Goal: Task Accomplishment & Management: Manage account settings

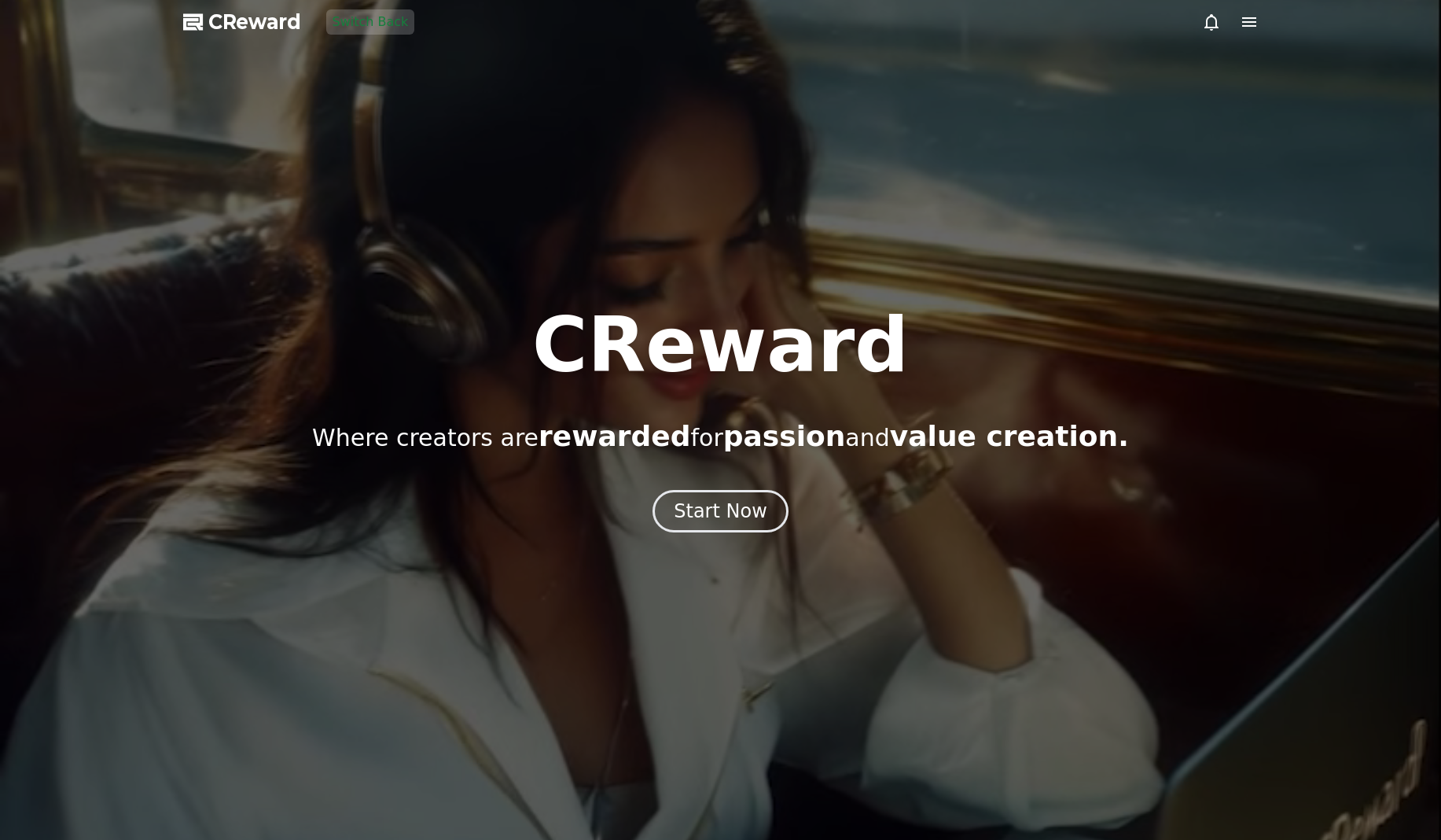
click at [1253, 25] on icon at bounding box center [1249, 22] width 14 height 9
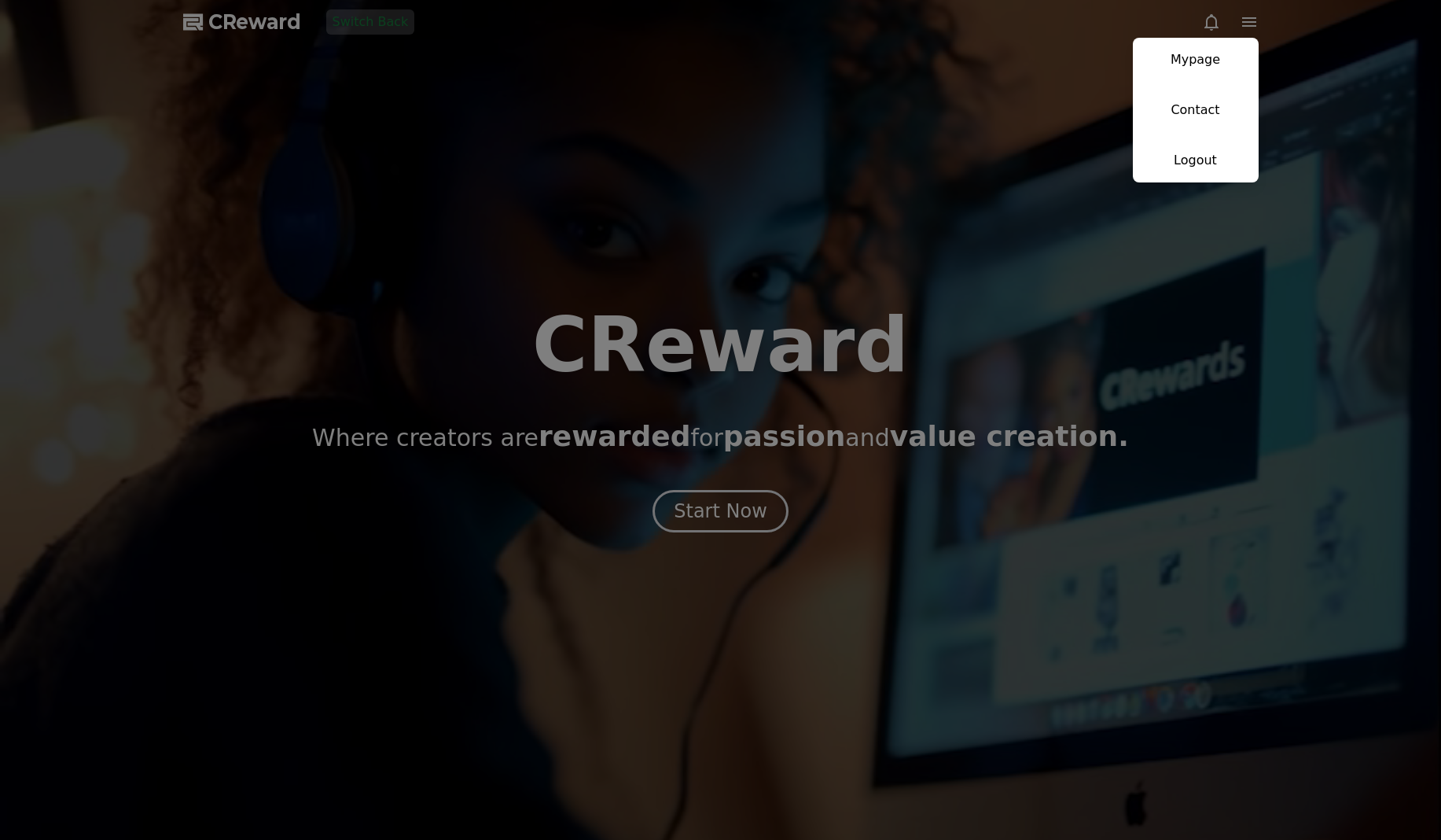
click at [1231, 62] on link "Mypage" at bounding box center [1196, 59] width 126 height 44
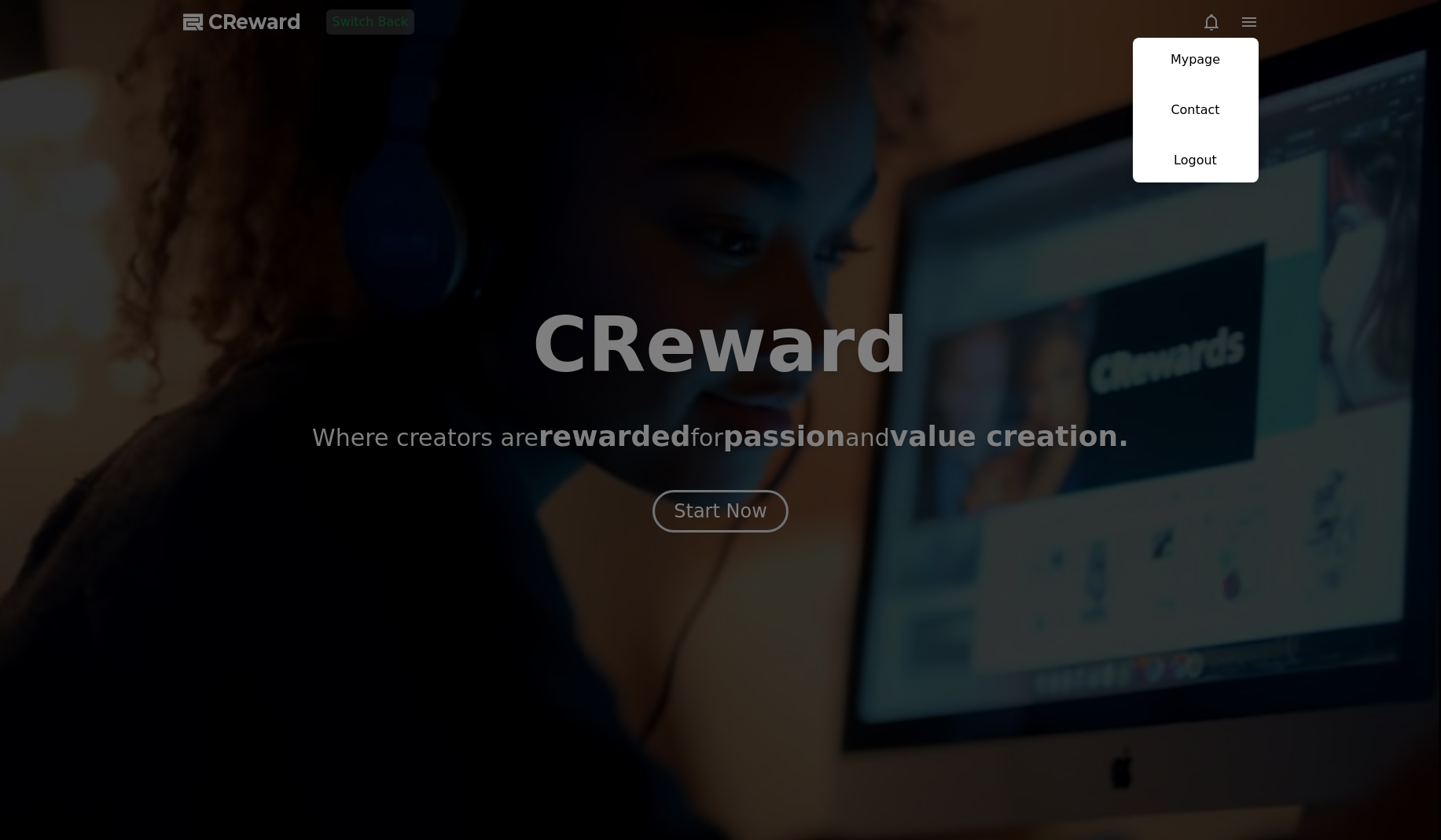
select select "**********"
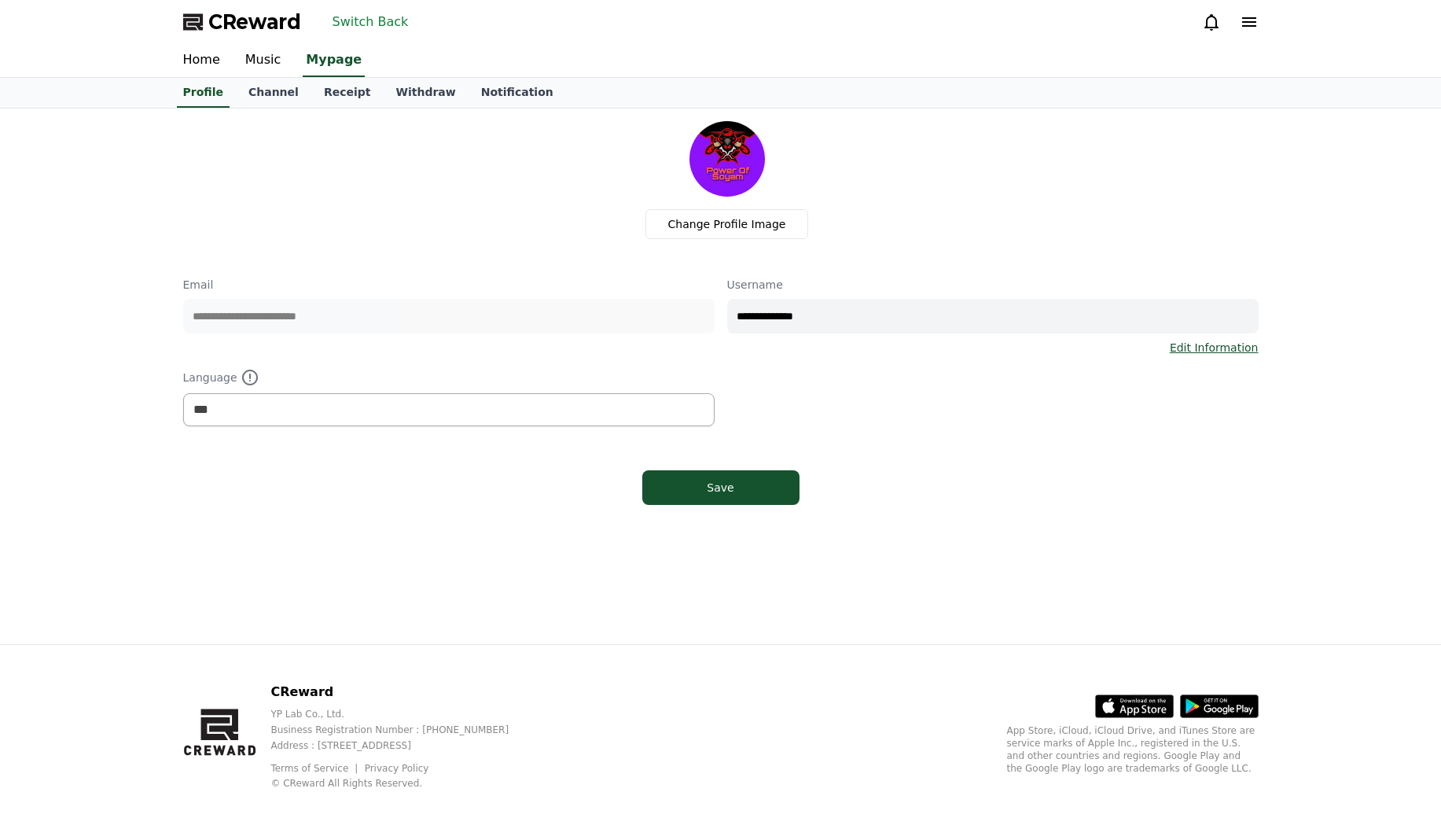
click at [249, 178] on div "Change Profile Image" at bounding box center [727, 180] width 1063 height 118
click at [341, 95] on link "Receipt" at bounding box center [348, 93] width 72 height 30
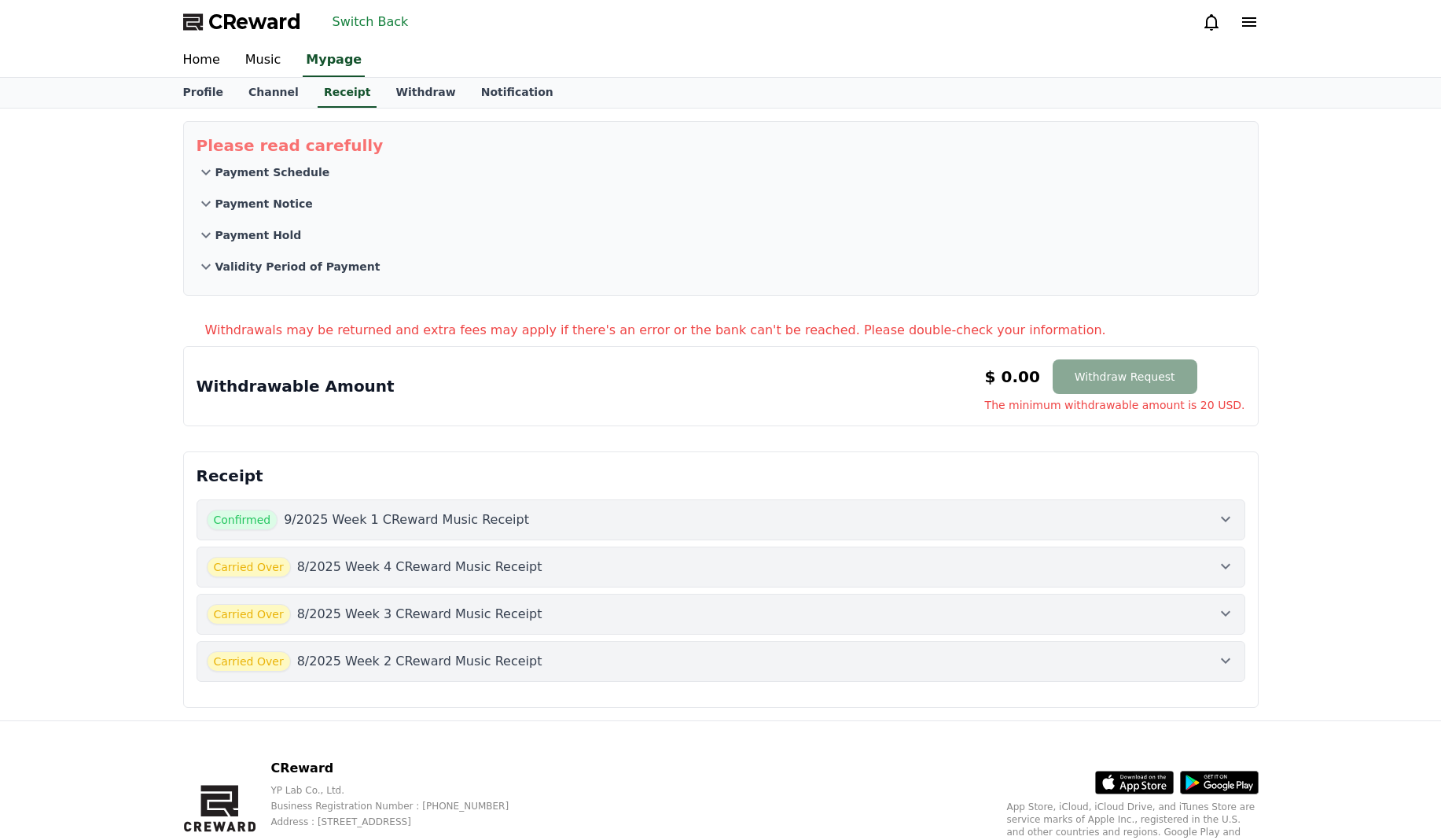
click at [1109, 509] on div "Confirmed 9/2025 Week 1 CReward Music Receipt" at bounding box center [720, 519] width 1028 height 20
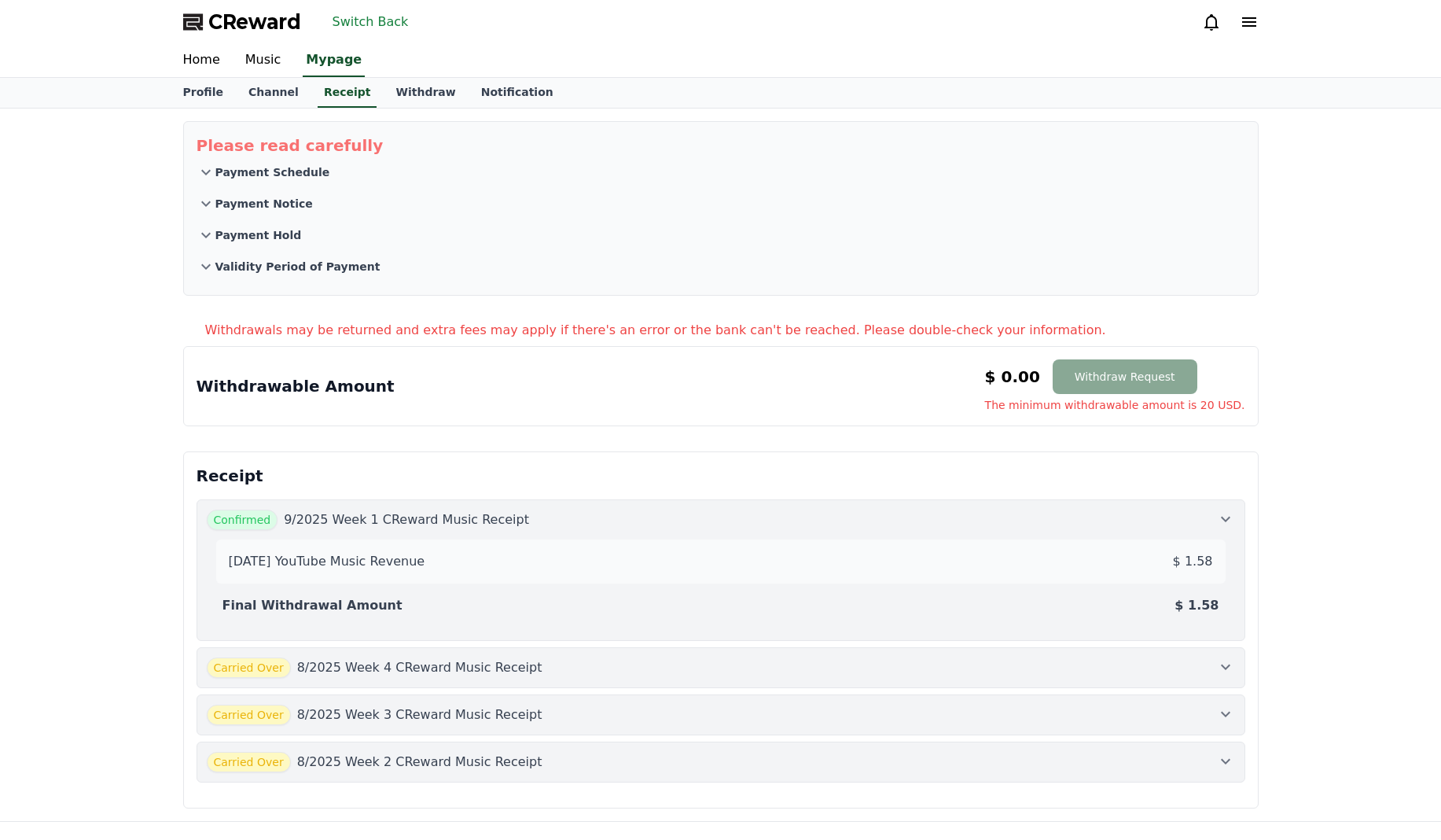
click at [1109, 509] on div "Confirmed 9/2025 Week 1 CReward Music Receipt" at bounding box center [720, 519] width 1028 height 20
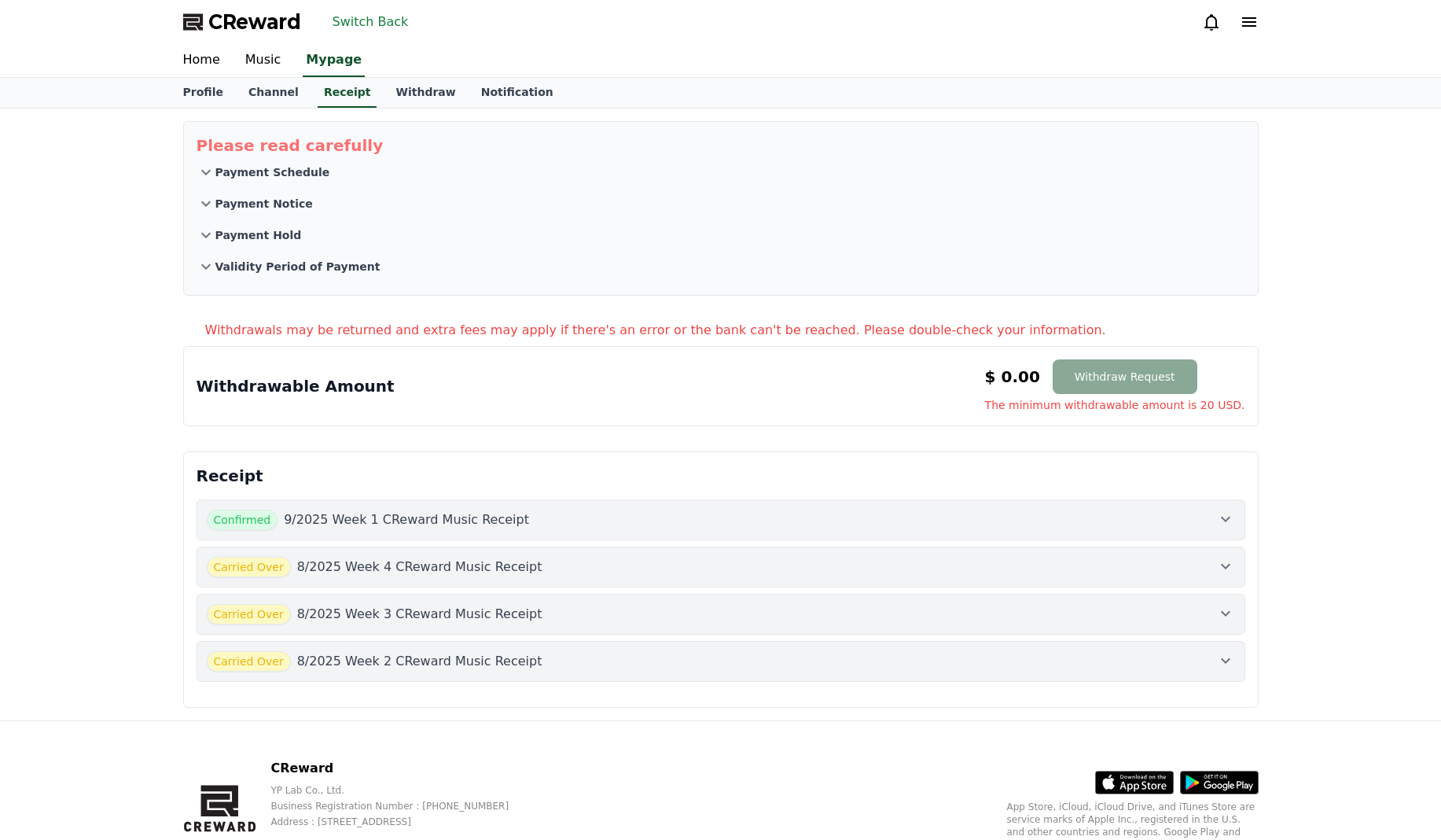
click at [416, 555] on button "Carried Over 8/2025 Week 4 CReward Music Receipt" at bounding box center [720, 566] width 1049 height 41
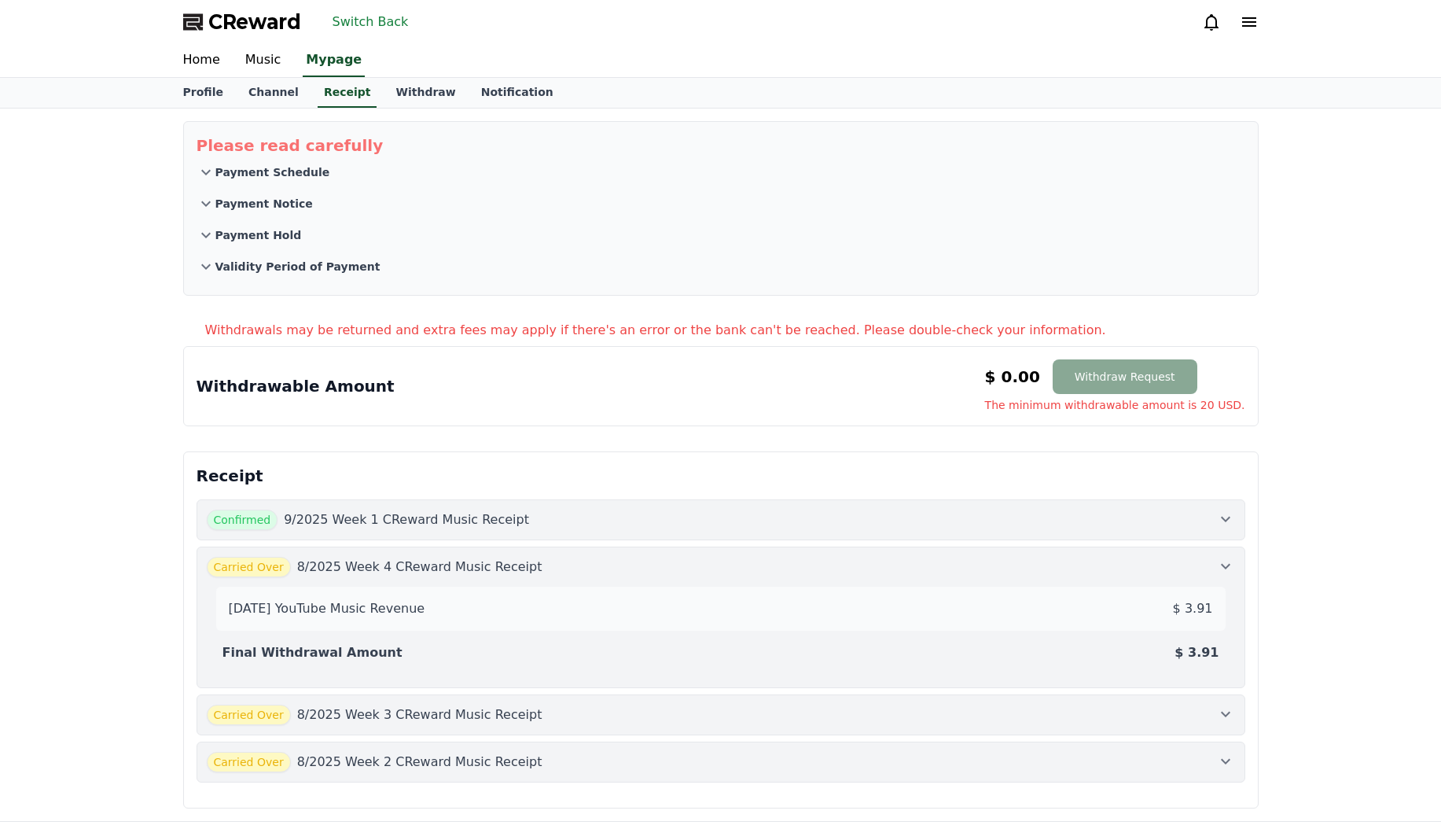
click at [421, 558] on p "8/2025 Week 4 CReward Music Receipt" at bounding box center [420, 566] width 246 height 19
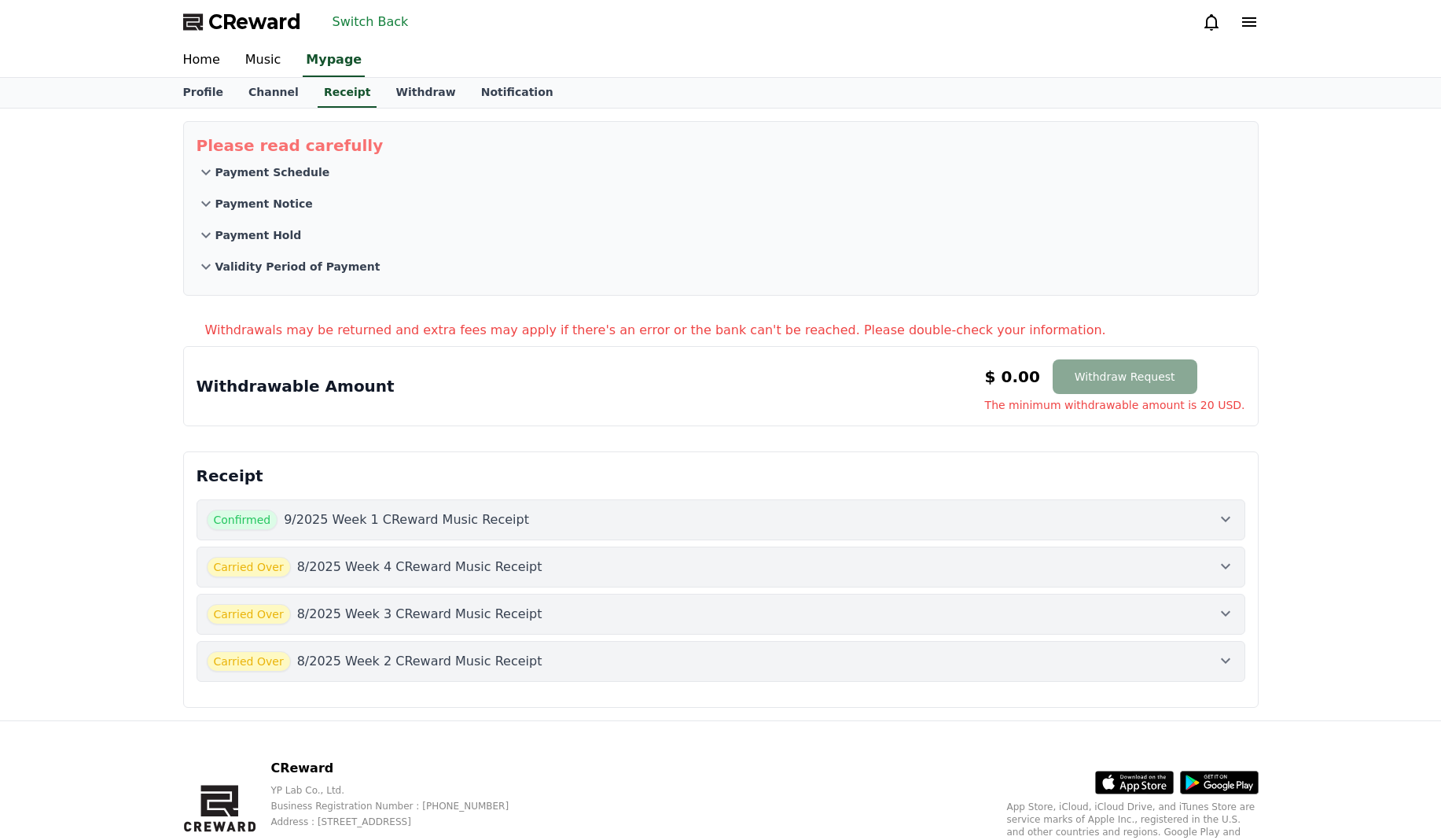
click at [418, 615] on p "8/2025 Week 3 CReward Music Receipt" at bounding box center [420, 614] width 246 height 19
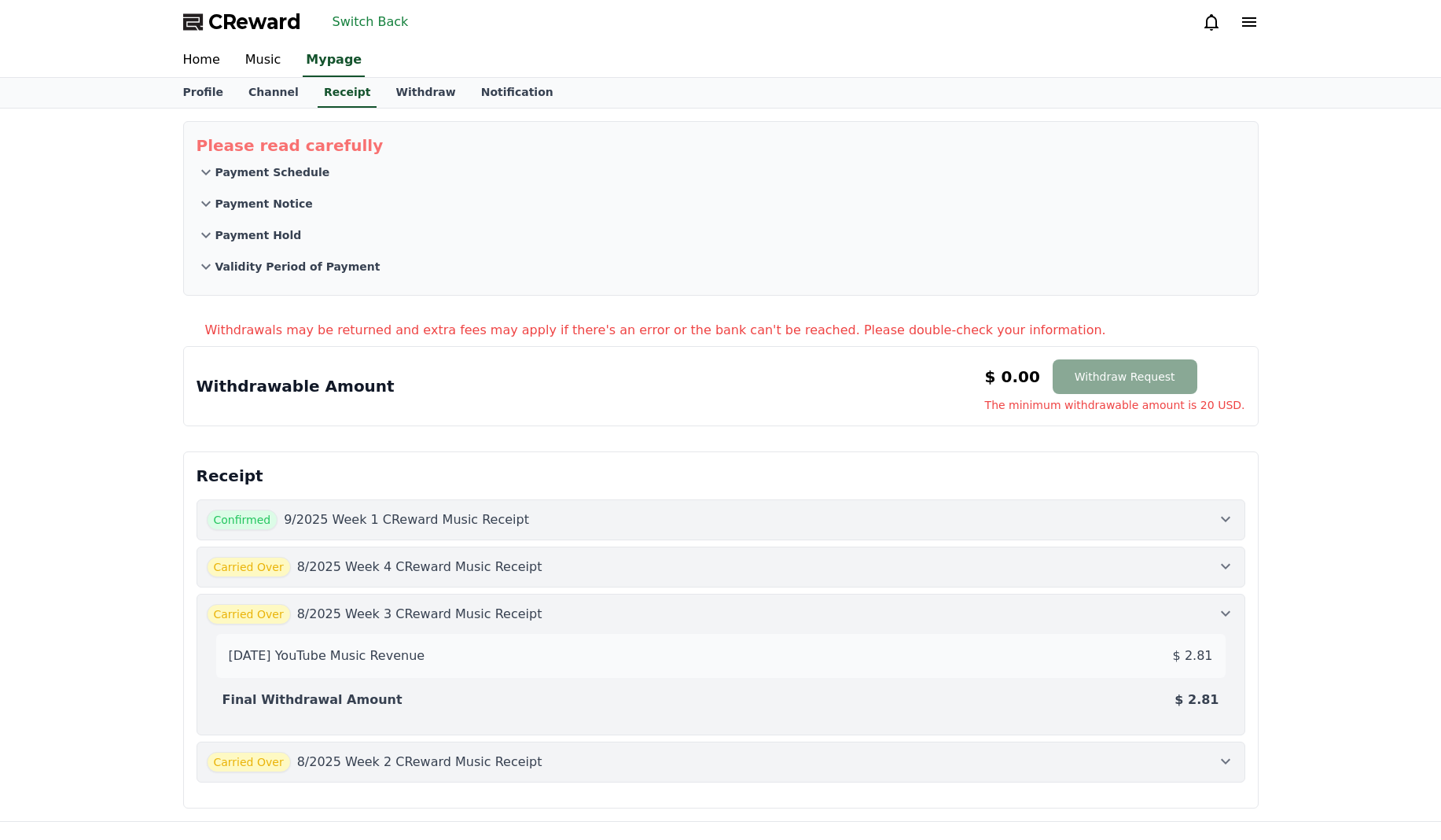
click at [431, 617] on p "8/2025 Week 3 CReward Music Receipt" at bounding box center [420, 614] width 246 height 19
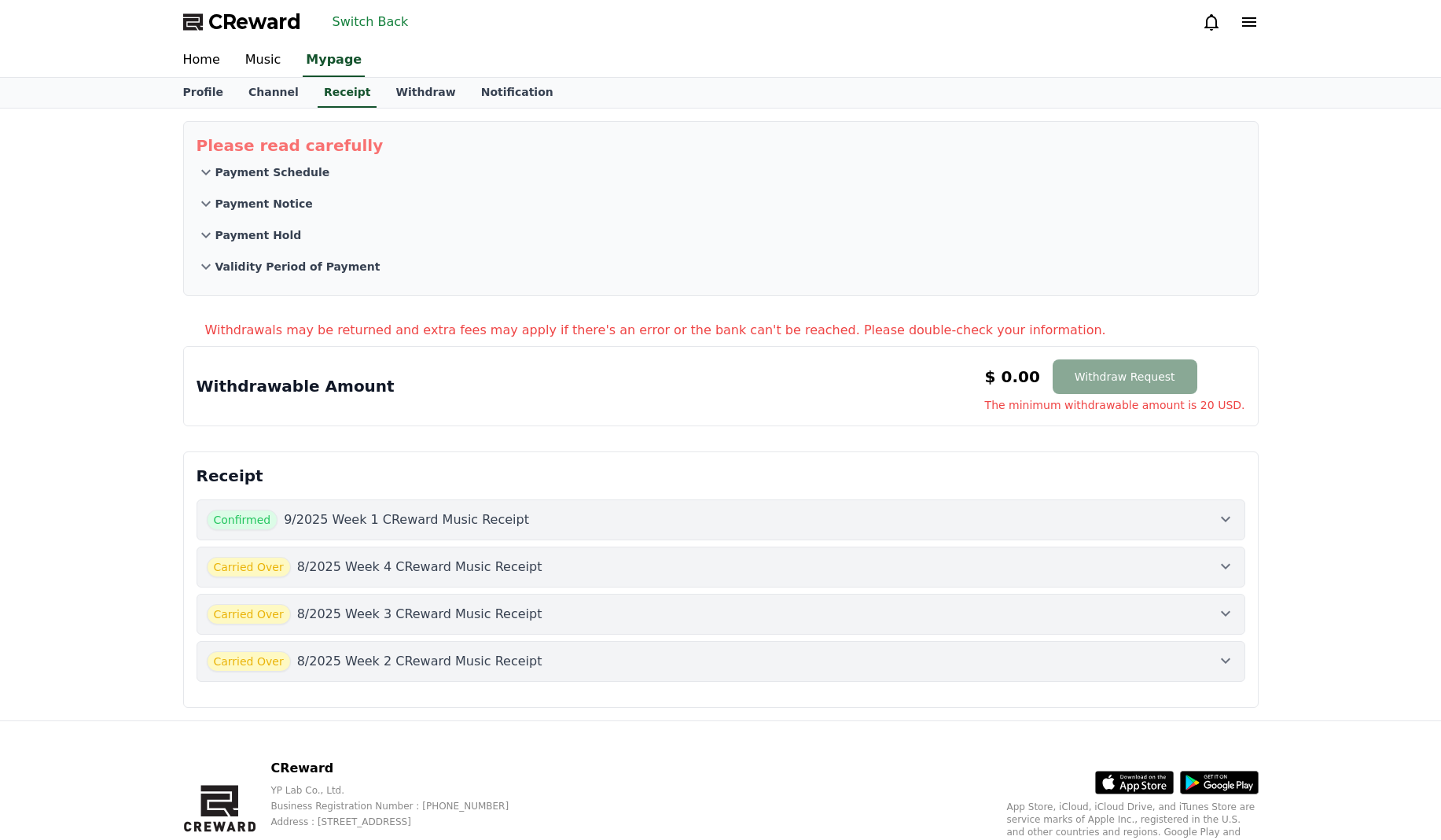
click at [442, 657] on p "8/2025 Week 2 CReward Music Receipt" at bounding box center [420, 661] width 246 height 19
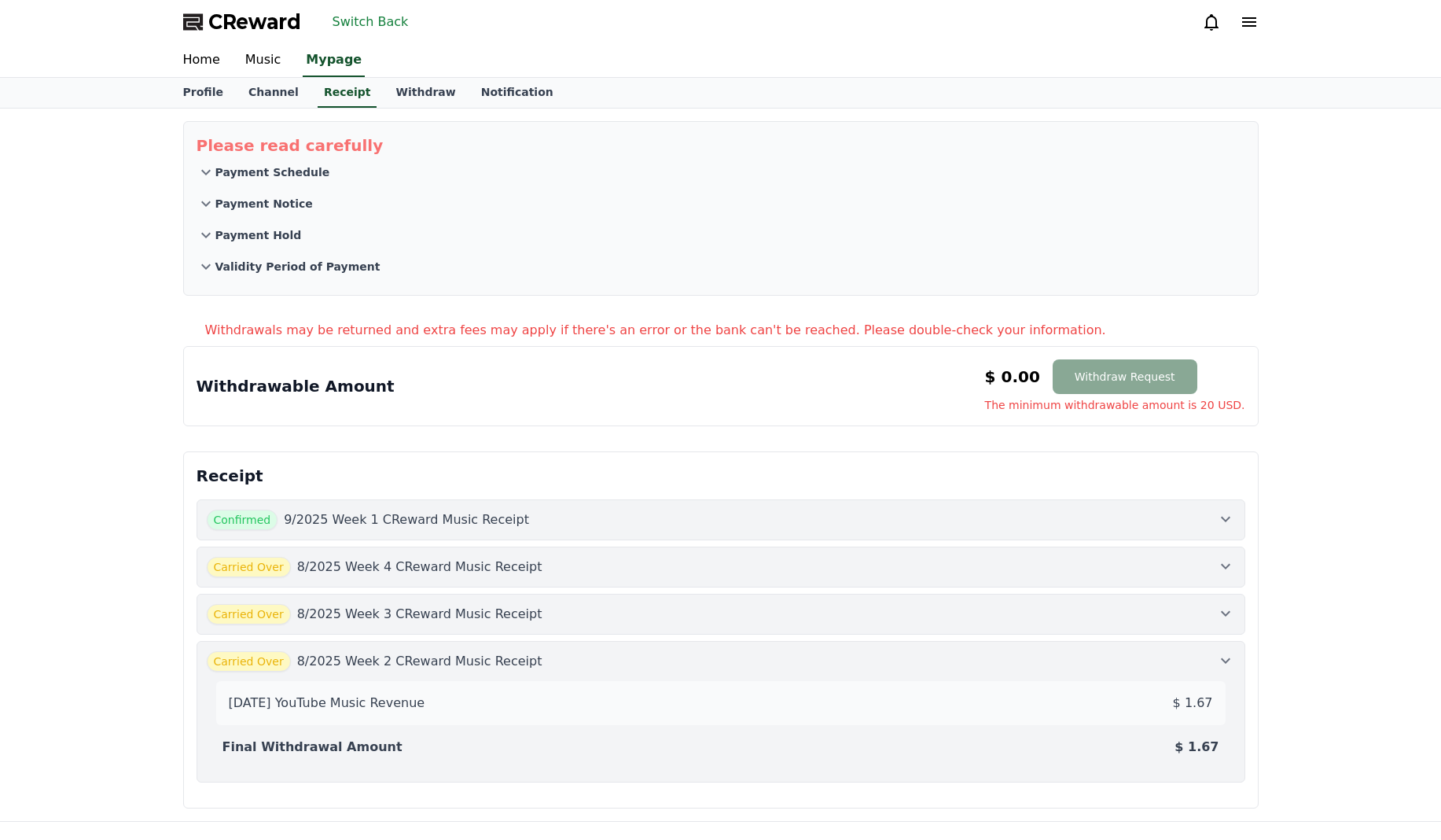
click at [465, 655] on p "8/2025 Week 2 CReward Music Receipt" at bounding box center [420, 661] width 246 height 19
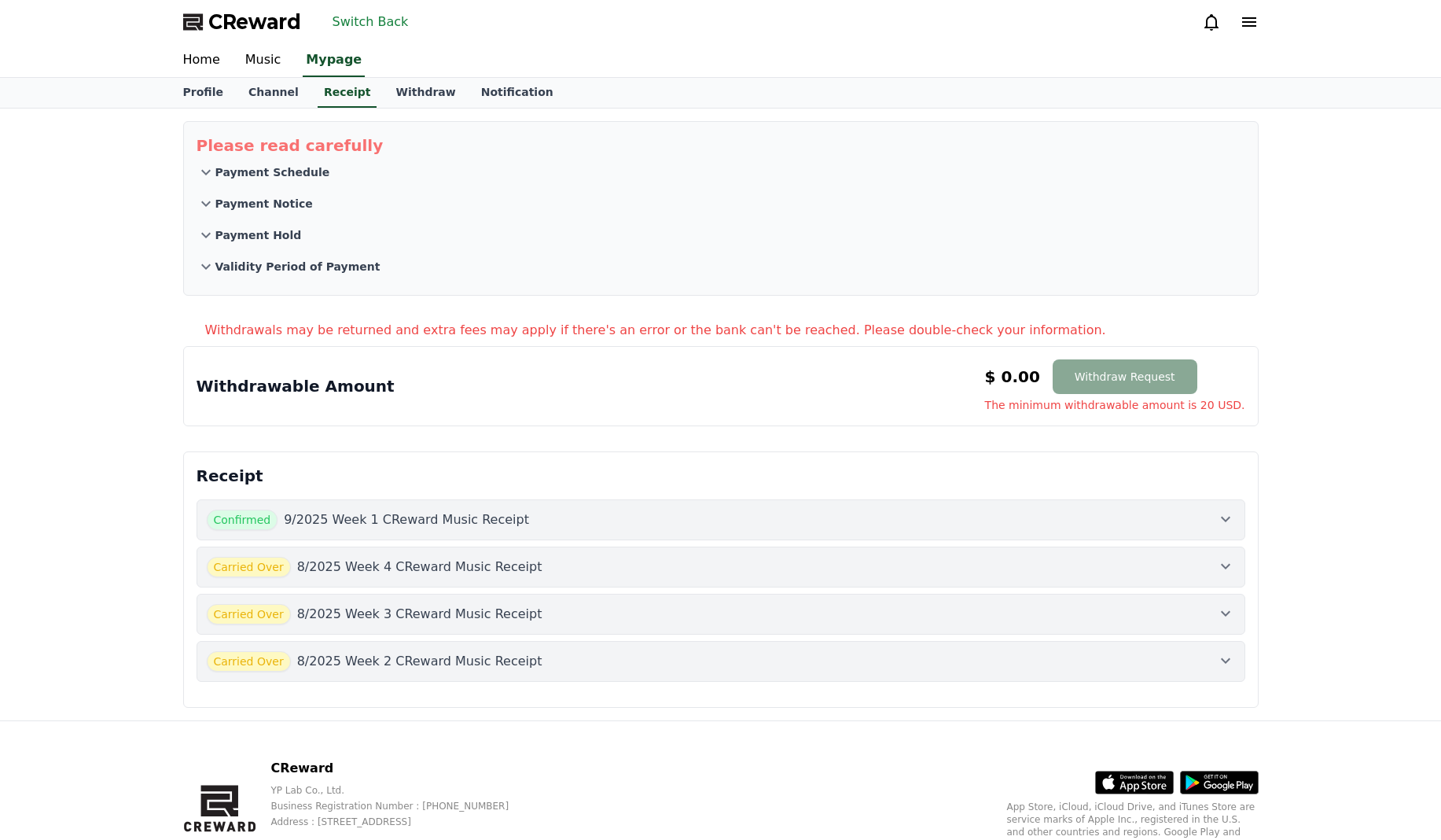
click at [716, 328] on p "Withdrawals may be returned and extra fees may apply if there's an error or the…" at bounding box center [732, 330] width 1053 height 19
click at [835, 333] on p "Withdrawals may be returned and extra fees may apply if there's an error or the…" at bounding box center [732, 330] width 1053 height 19
click at [406, 463] on div "Receipt Confirmed 9/2025 Week 1 CReward Music Receipt Carried Over 8/2025 Week …" at bounding box center [721, 579] width 1076 height 256
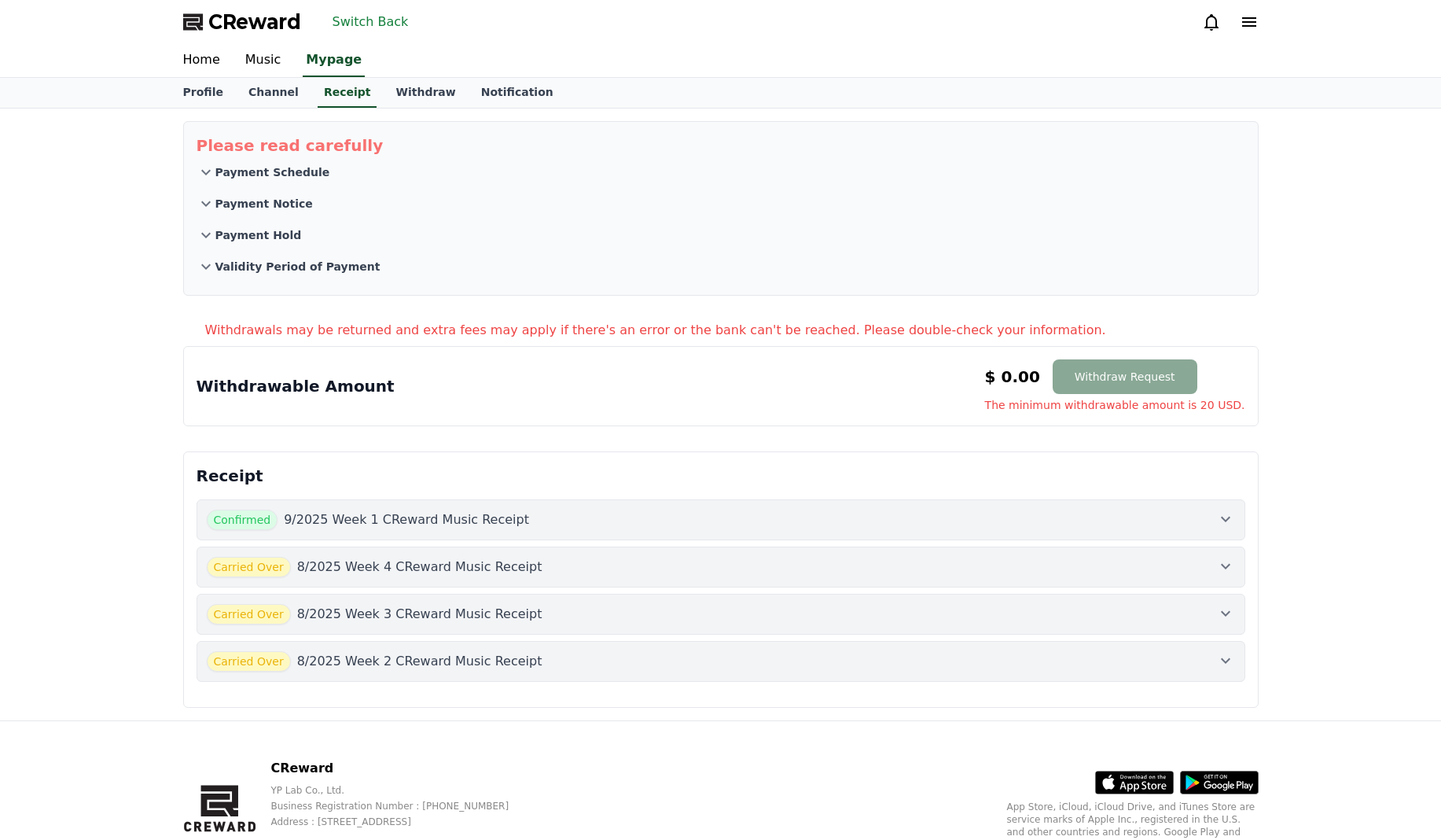
click at [1295, 399] on div "Please read carefully Payment Schedule Payment Notice Payment Hold Validity Per…" at bounding box center [720, 414] width 1441 height 612
click at [1243, 423] on div "Withdrawable Amount $ 0.00 Withdraw Request The minimum withdrawable amount is …" at bounding box center [721, 386] width 1076 height 80
drag, startPoint x: 545, startPoint y: 460, endPoint x: 432, endPoint y: 328, distance: 173.8
click at [539, 454] on div "Receipt Confirmed 9/2025 Week 1 CReward Music Receipt Carried Over 8/2025 Week …" at bounding box center [721, 579] width 1076 height 256
click at [383, 85] on link "Withdraw" at bounding box center [426, 93] width 85 height 30
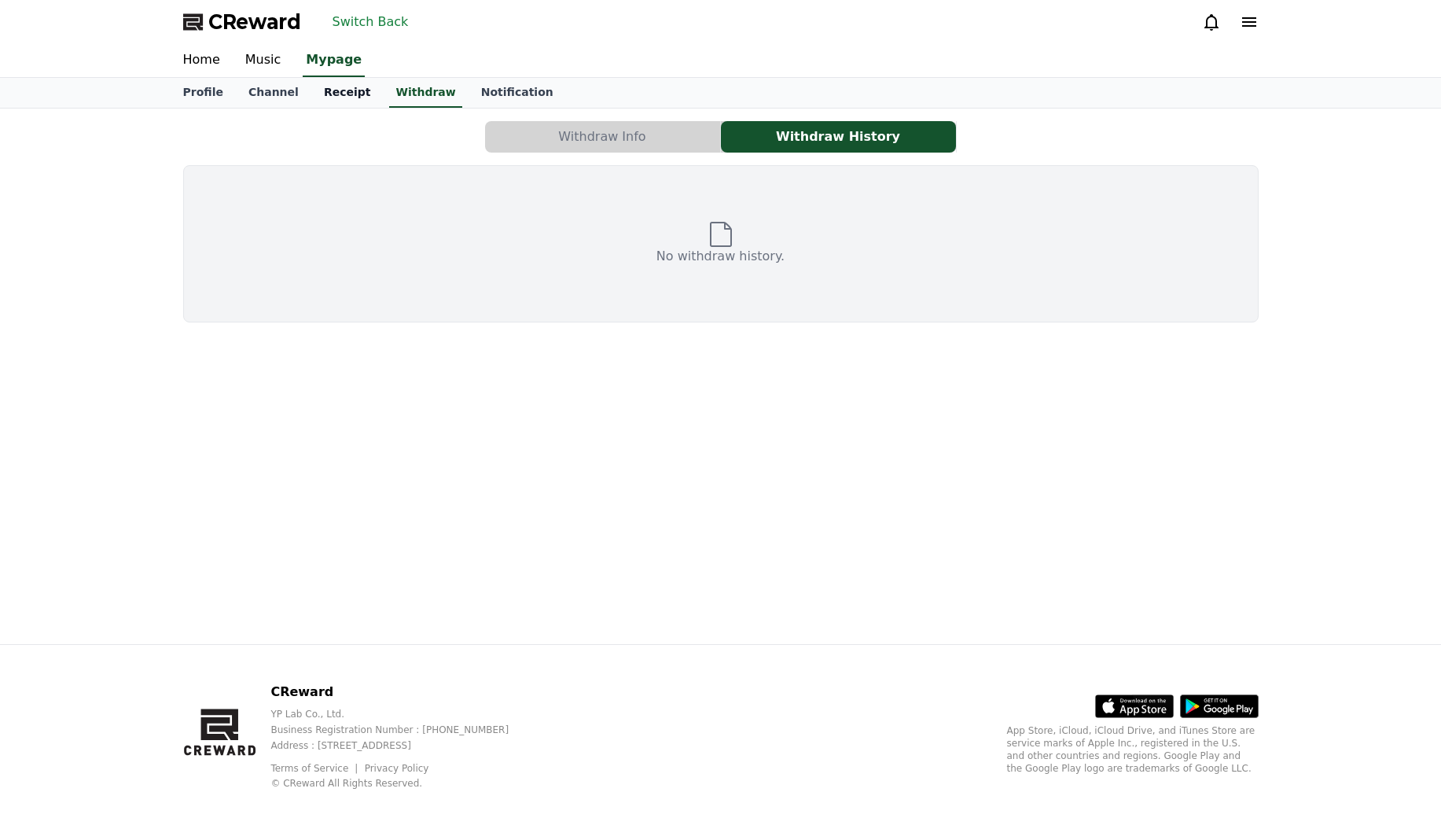
click at [335, 87] on link "Receipt" at bounding box center [348, 93] width 72 height 30
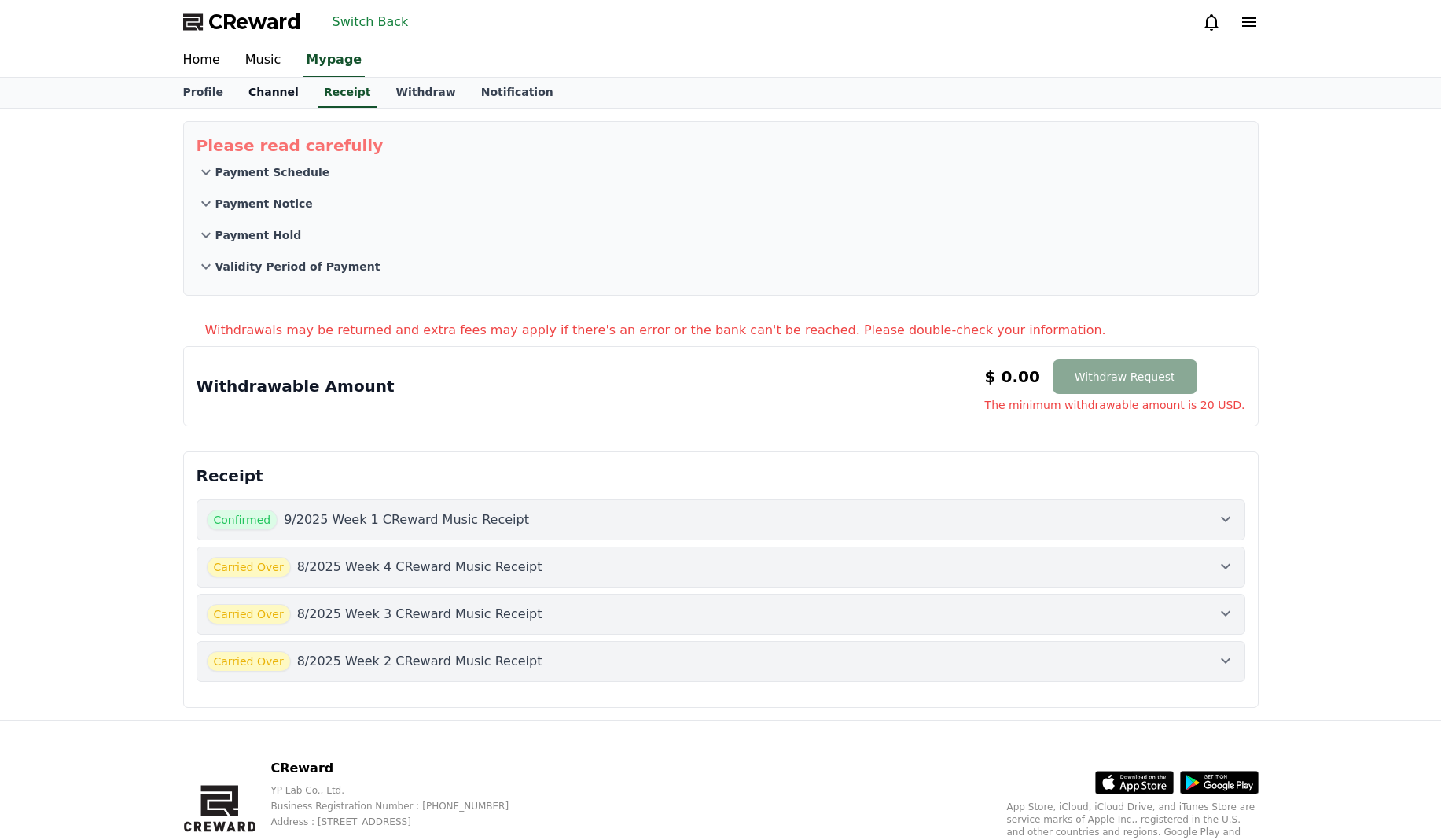
click at [274, 93] on link "Channel" at bounding box center [273, 93] width 75 height 30
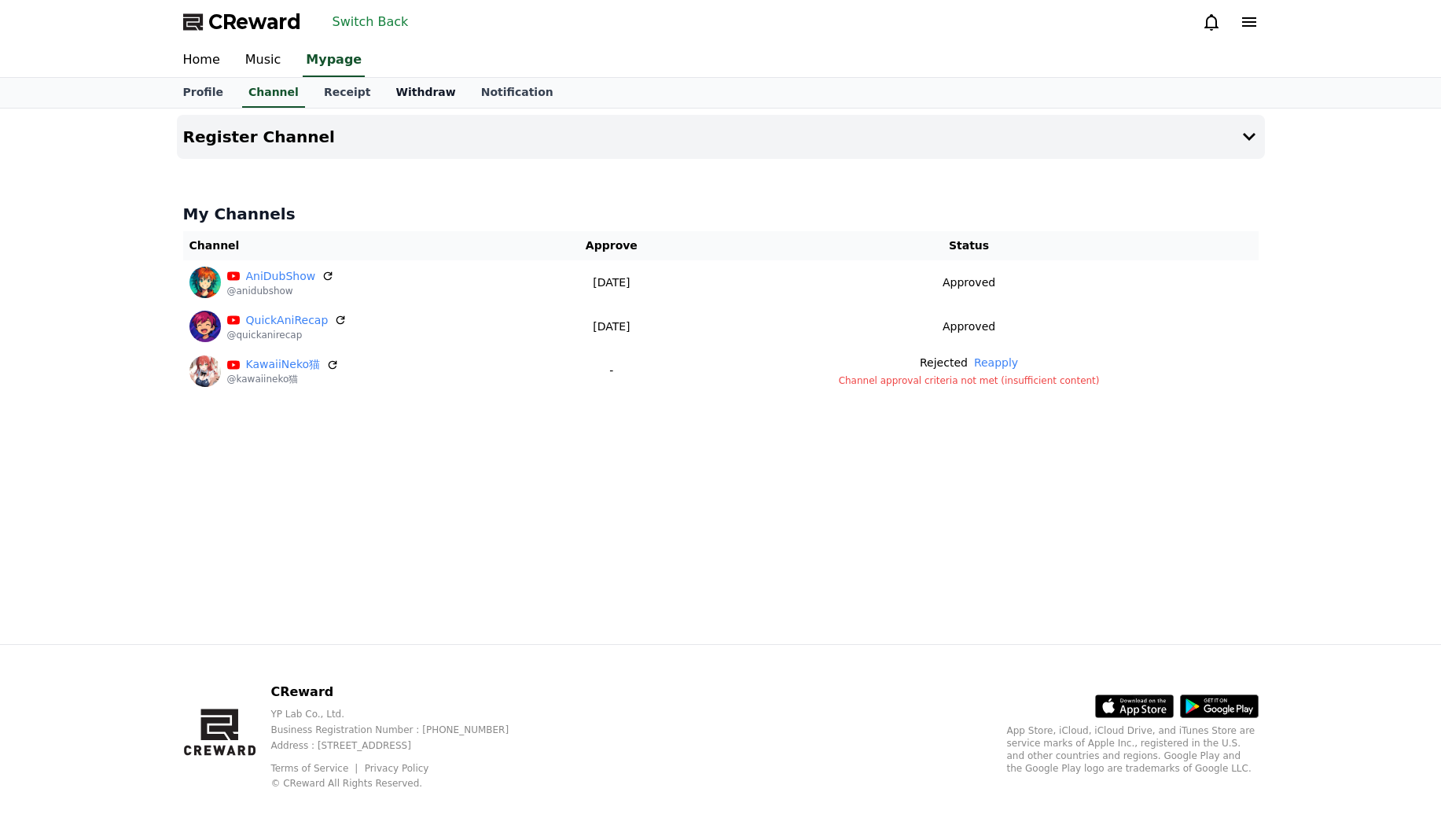
click at [398, 85] on link "Withdraw" at bounding box center [426, 93] width 85 height 30
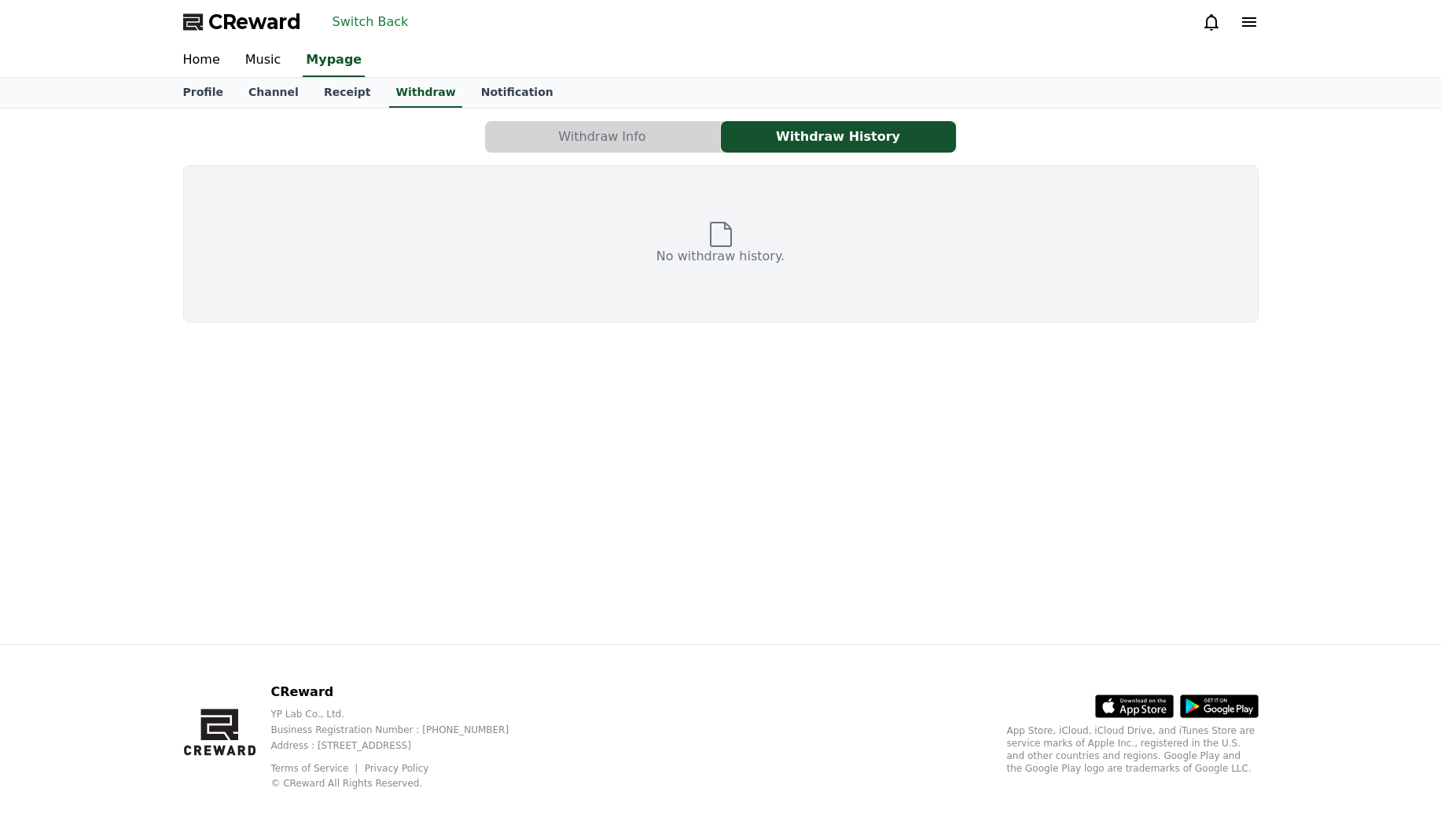
click at [602, 132] on button "Withdraw Info" at bounding box center [603, 137] width 236 height 32
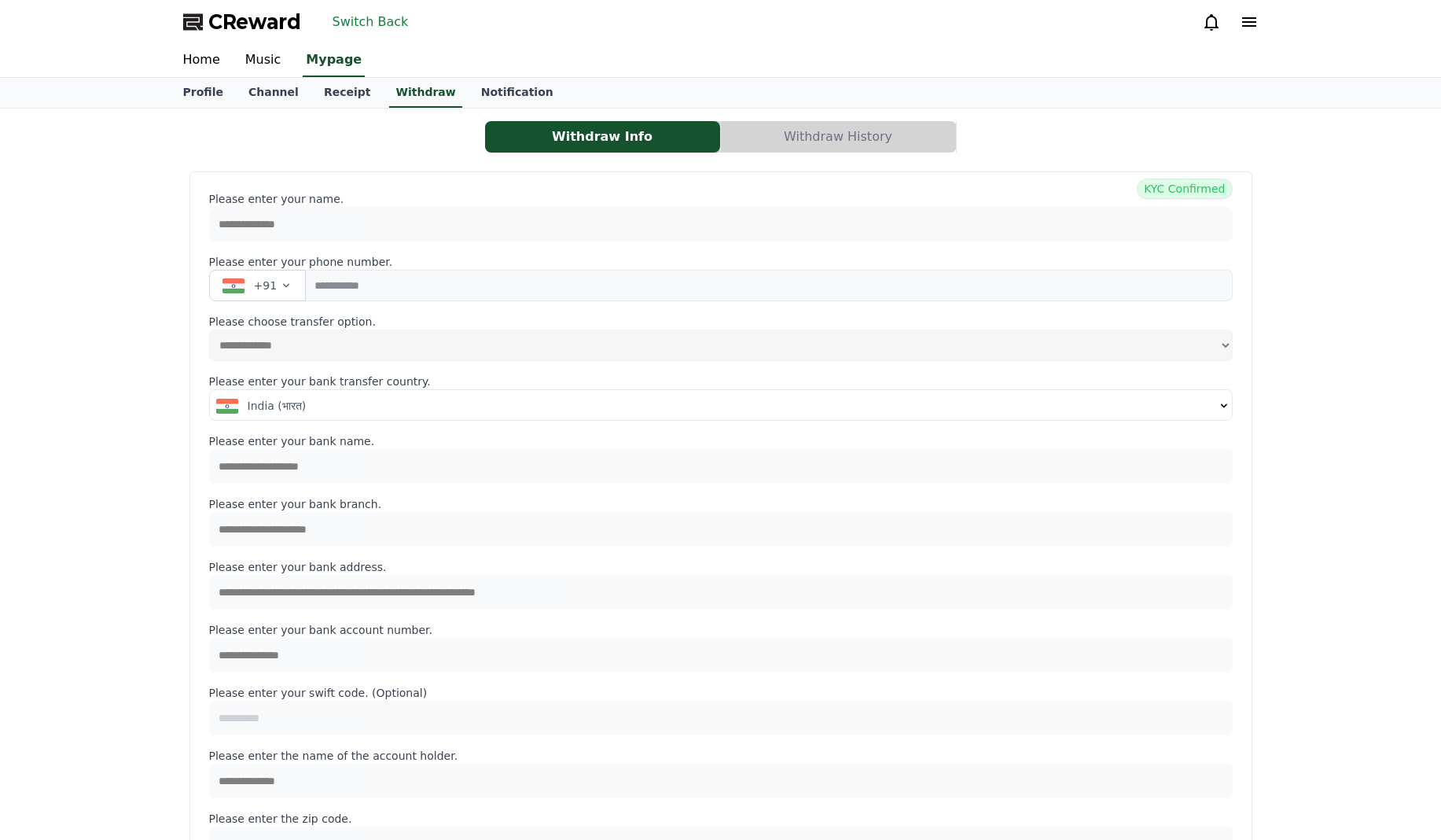
click at [380, 149] on div "Withdraw Info Withdraw History" at bounding box center [721, 137] width 1076 height 32
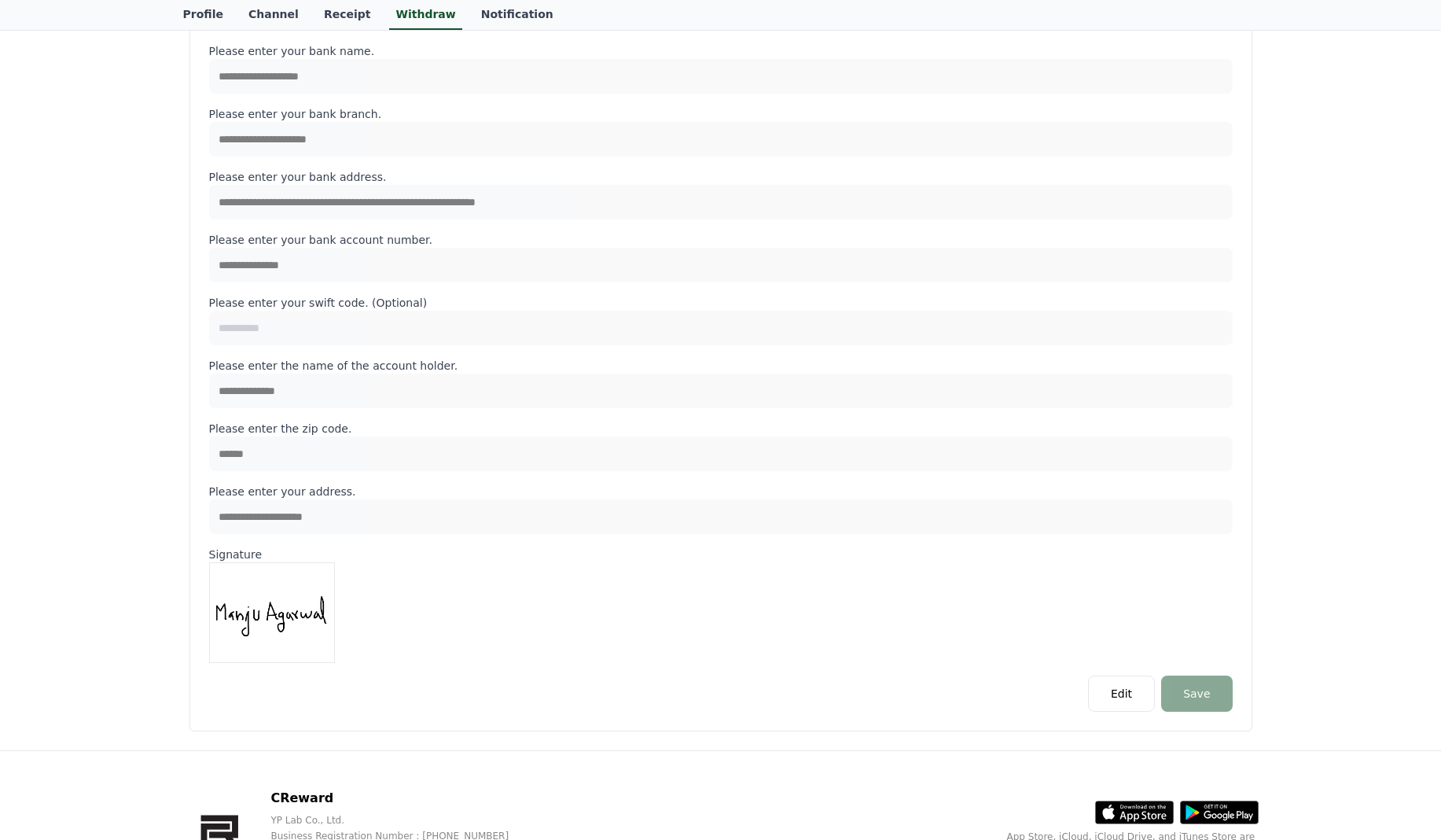
scroll to position [496, 0]
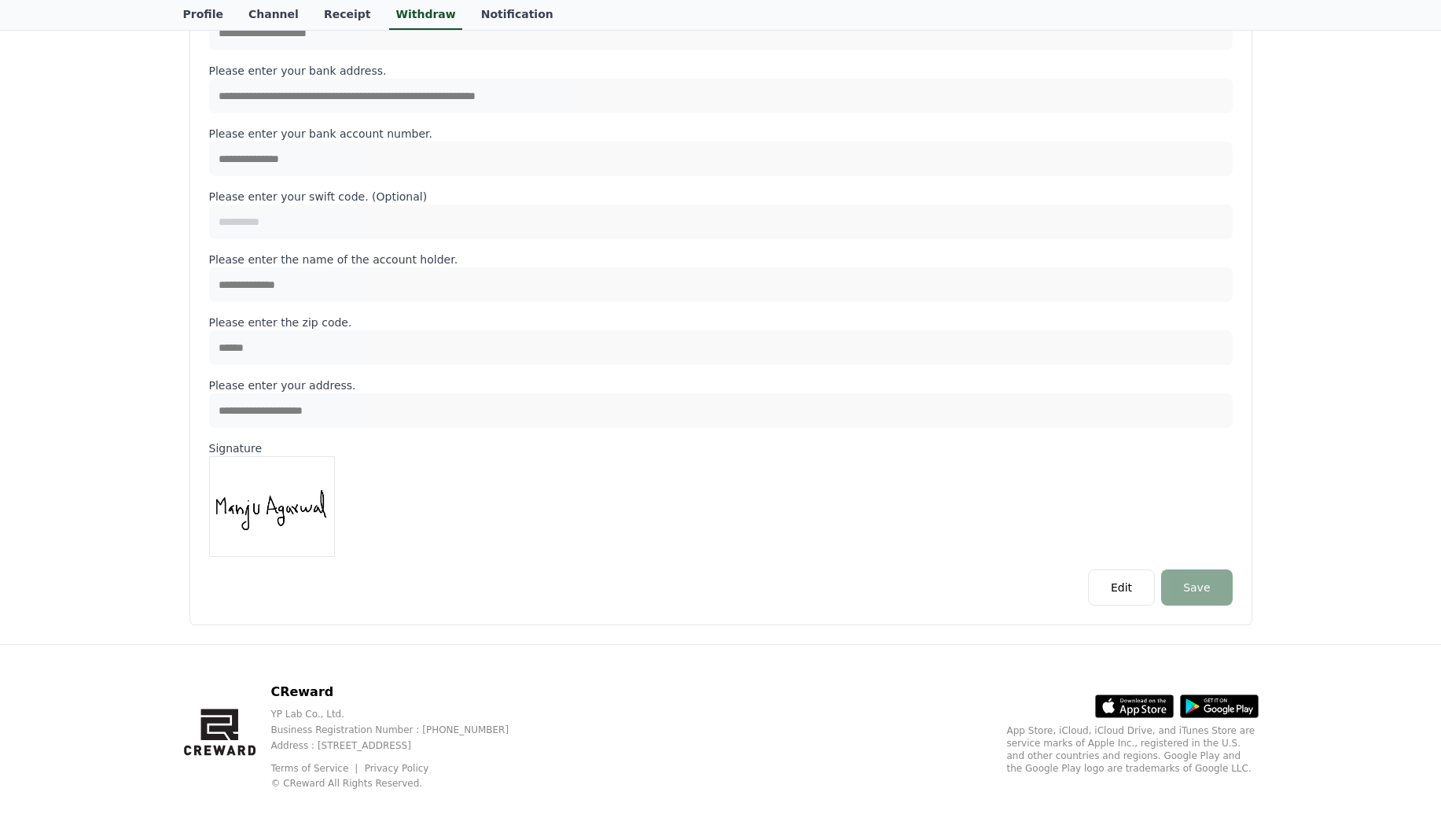
drag, startPoint x: 587, startPoint y: 509, endPoint x: 580, endPoint y: 496, distance: 14.8
click at [587, 509] on div "Signature" at bounding box center [721, 498] width 1024 height 116
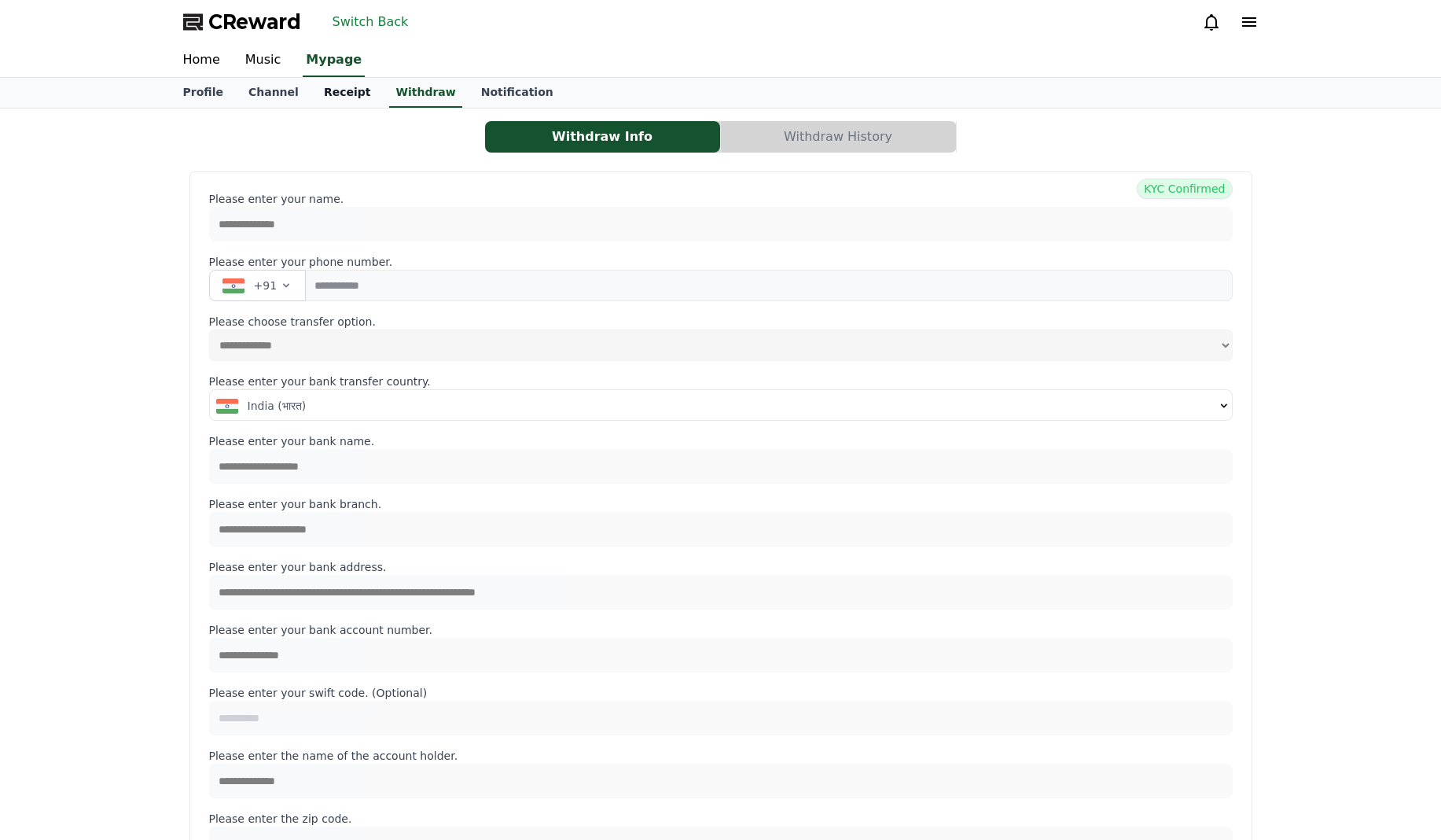
click at [328, 91] on link "Receipt" at bounding box center [348, 93] width 72 height 30
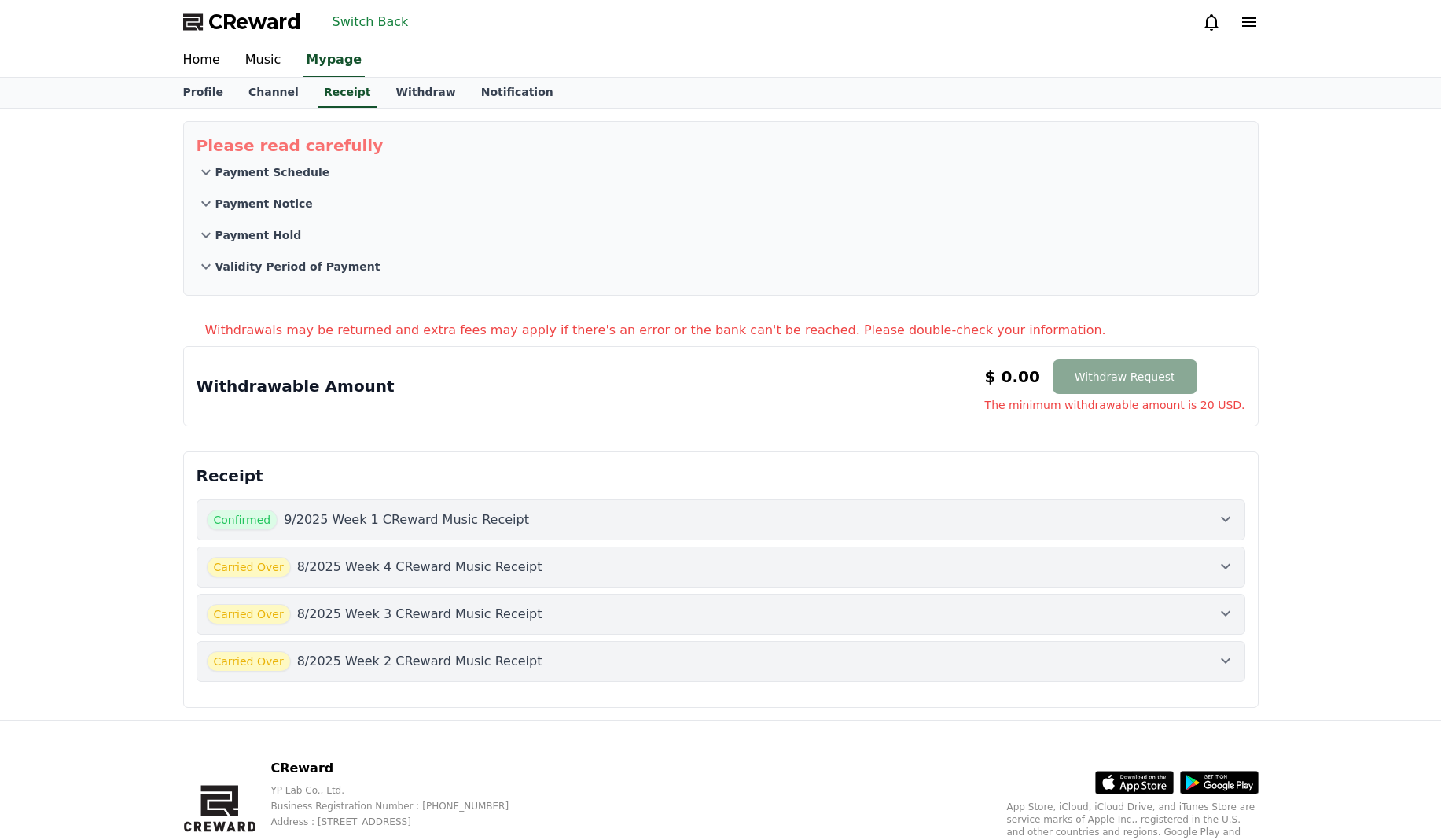
click at [107, 574] on div "Please read carefully Payment Schedule Payment Notice Payment Hold Validity Per…" at bounding box center [720, 414] width 1441 height 612
click at [1176, 511] on div "Confirmed 9/2025 Week 1 CReward Music Receipt" at bounding box center [720, 519] width 1028 height 20
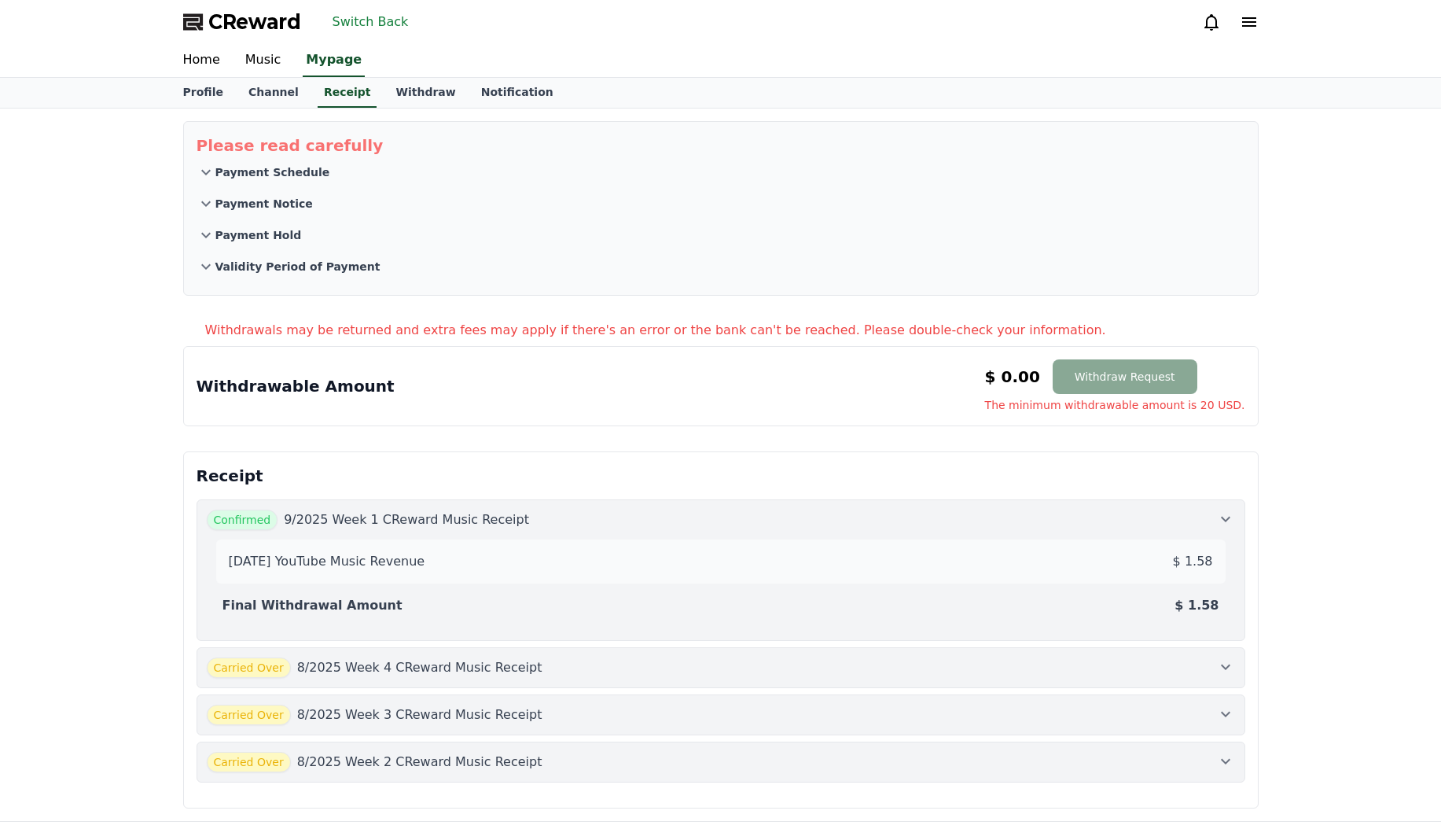
click at [1181, 511] on div "Confirmed 9/2025 Week 1 CReward Music Receipt" at bounding box center [720, 519] width 1028 height 20
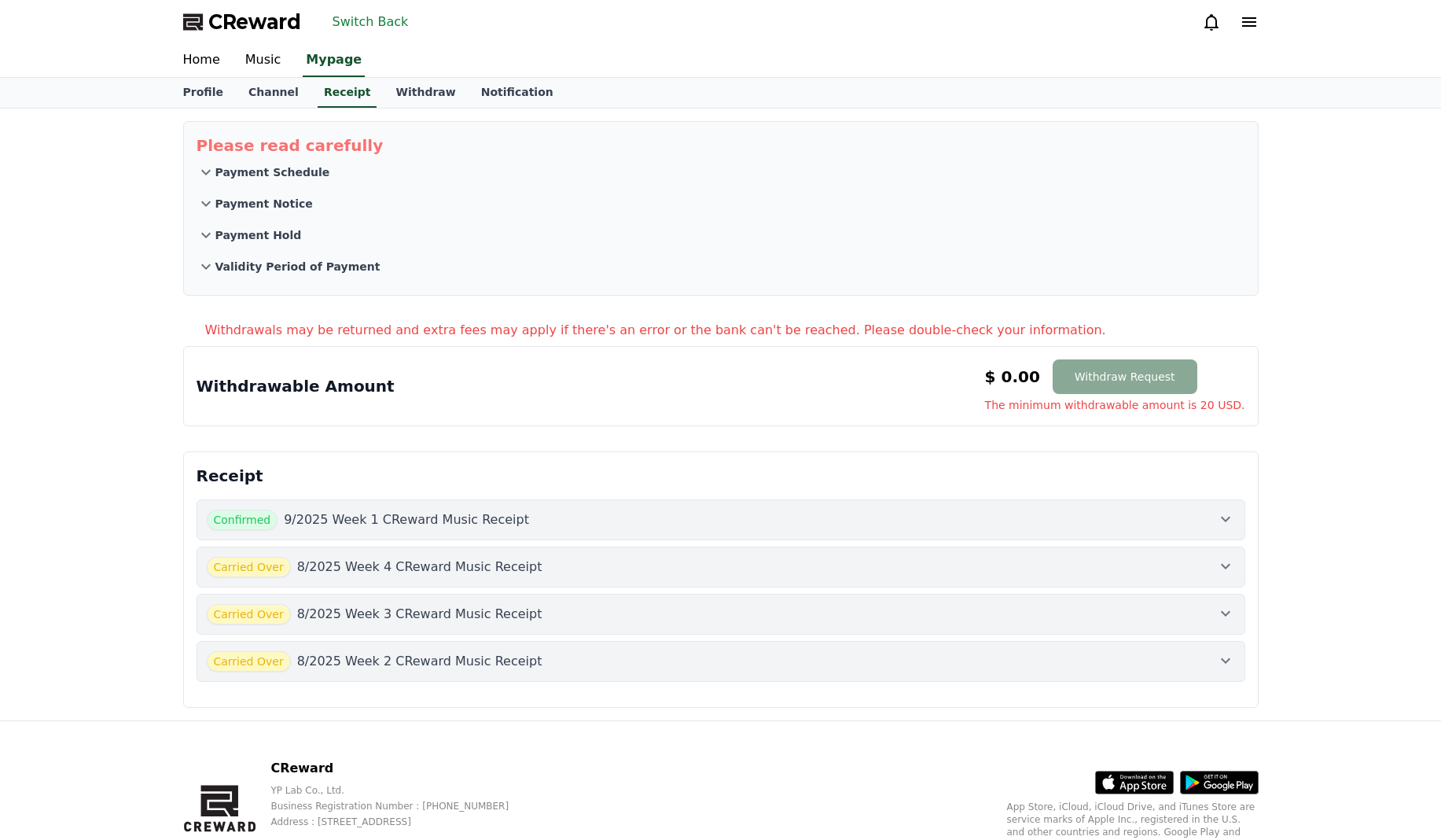
click at [1180, 566] on div "Carried Over 8/2025 Week 4 CReward Music Receipt" at bounding box center [720, 566] width 1028 height 20
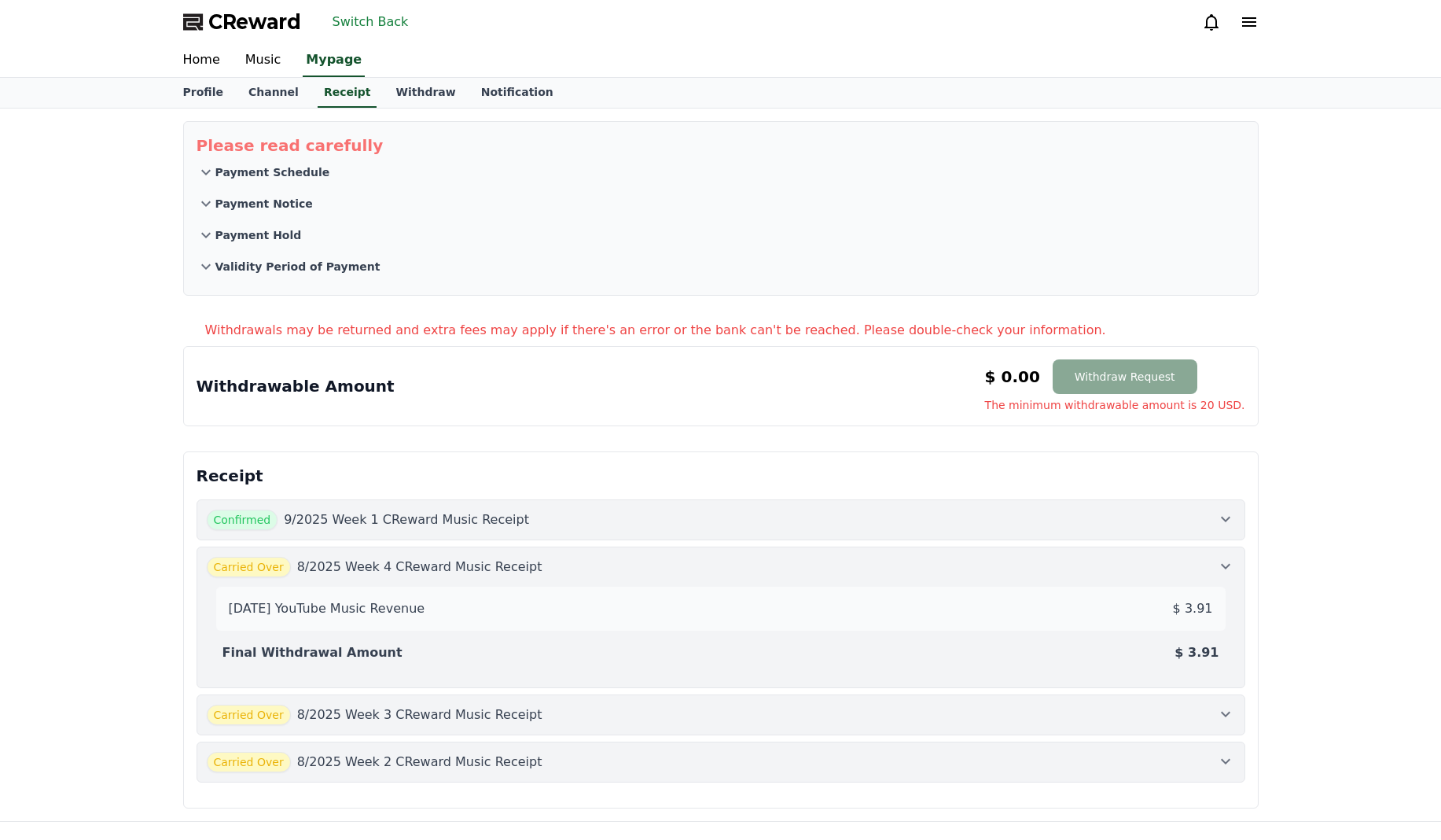
click at [1176, 566] on div "Carried Over 8/2025 Week 4 CReward Music Receipt" at bounding box center [720, 566] width 1028 height 20
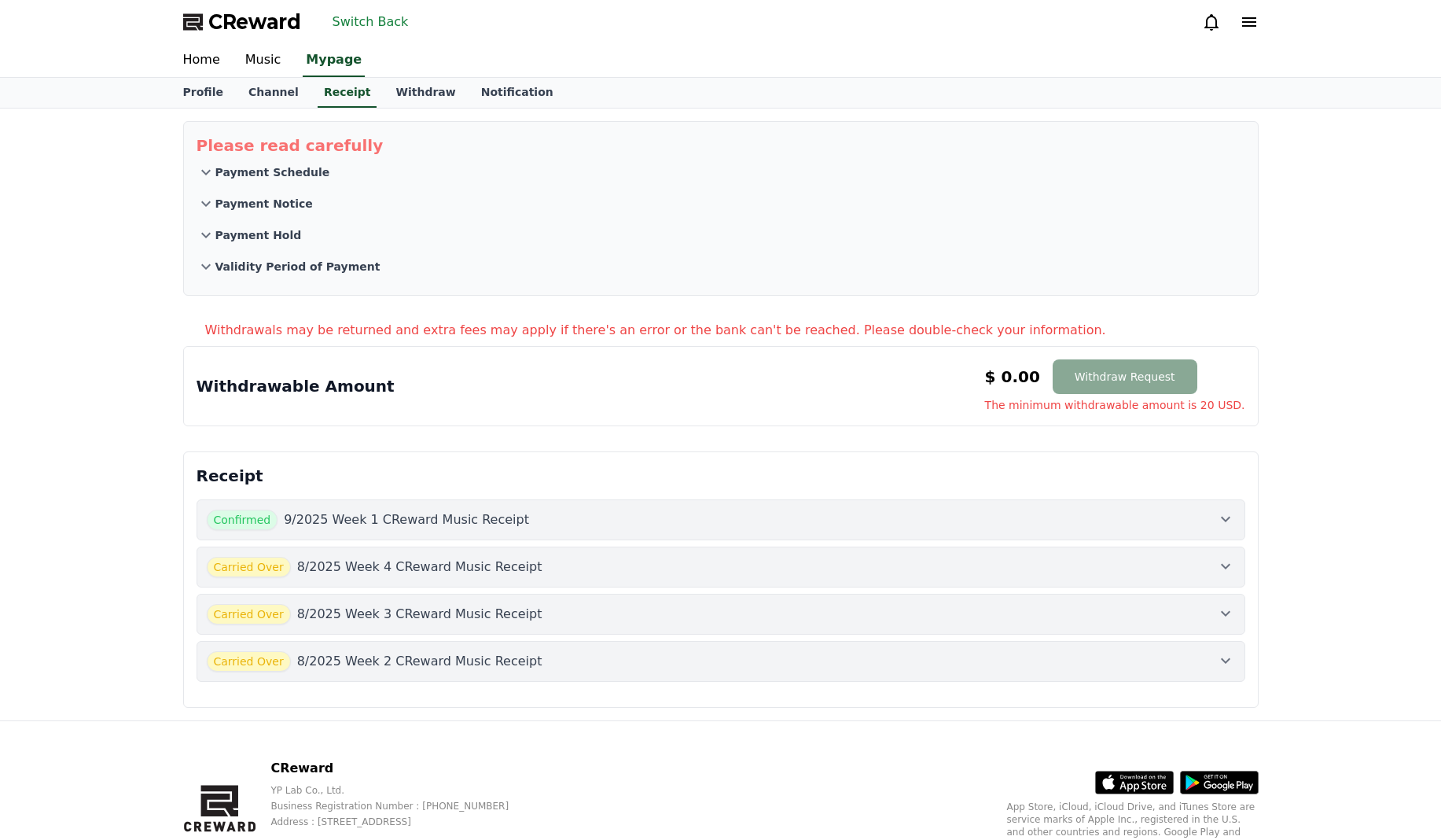
click at [843, 628] on button "Carried Over 8/2025 Week 3 CReward Music Receipt" at bounding box center [720, 614] width 1049 height 41
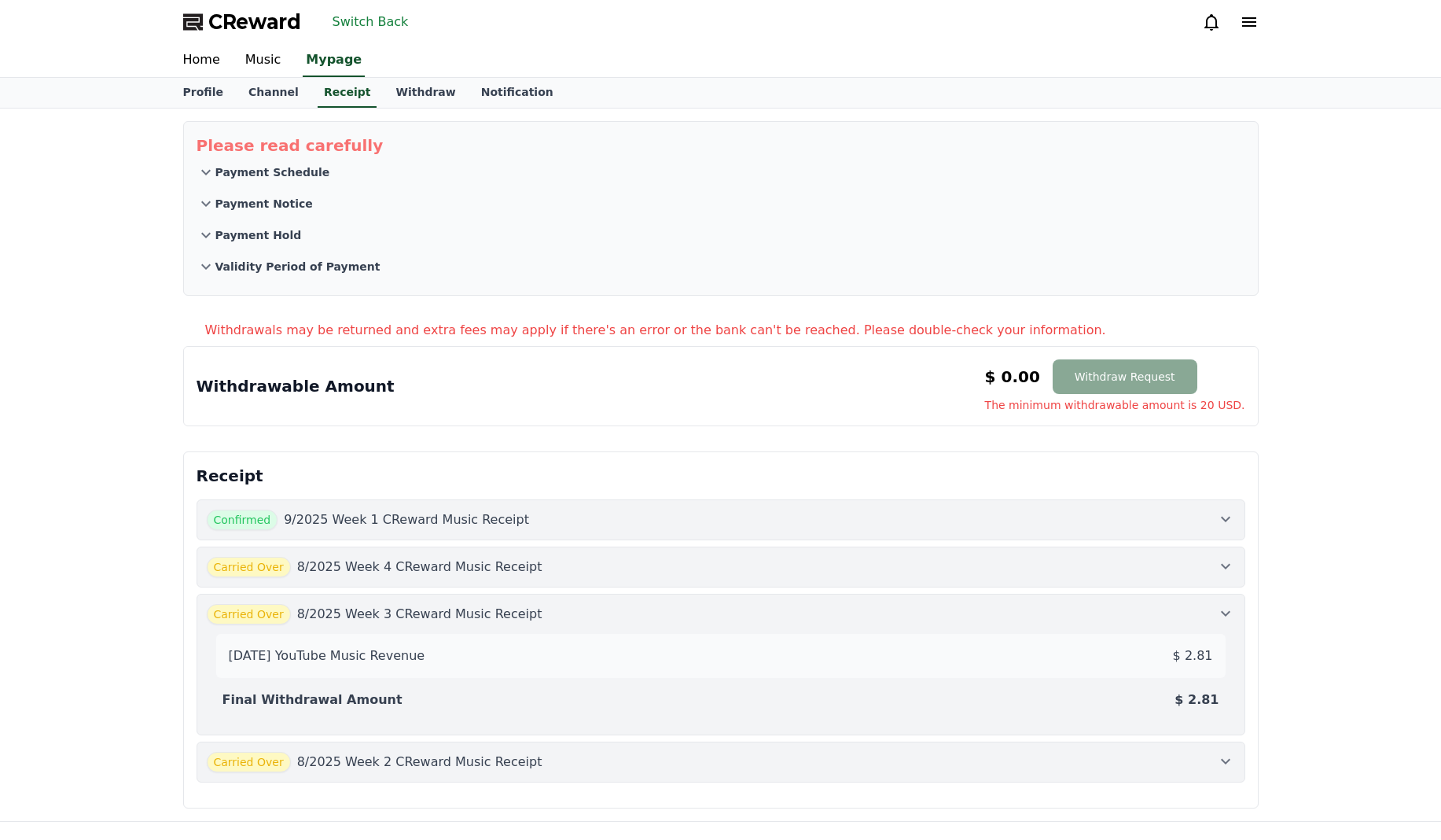
click at [923, 747] on button "Carried Over 8/2025 Week 2 CReward Music Receipt" at bounding box center [720, 762] width 1049 height 41
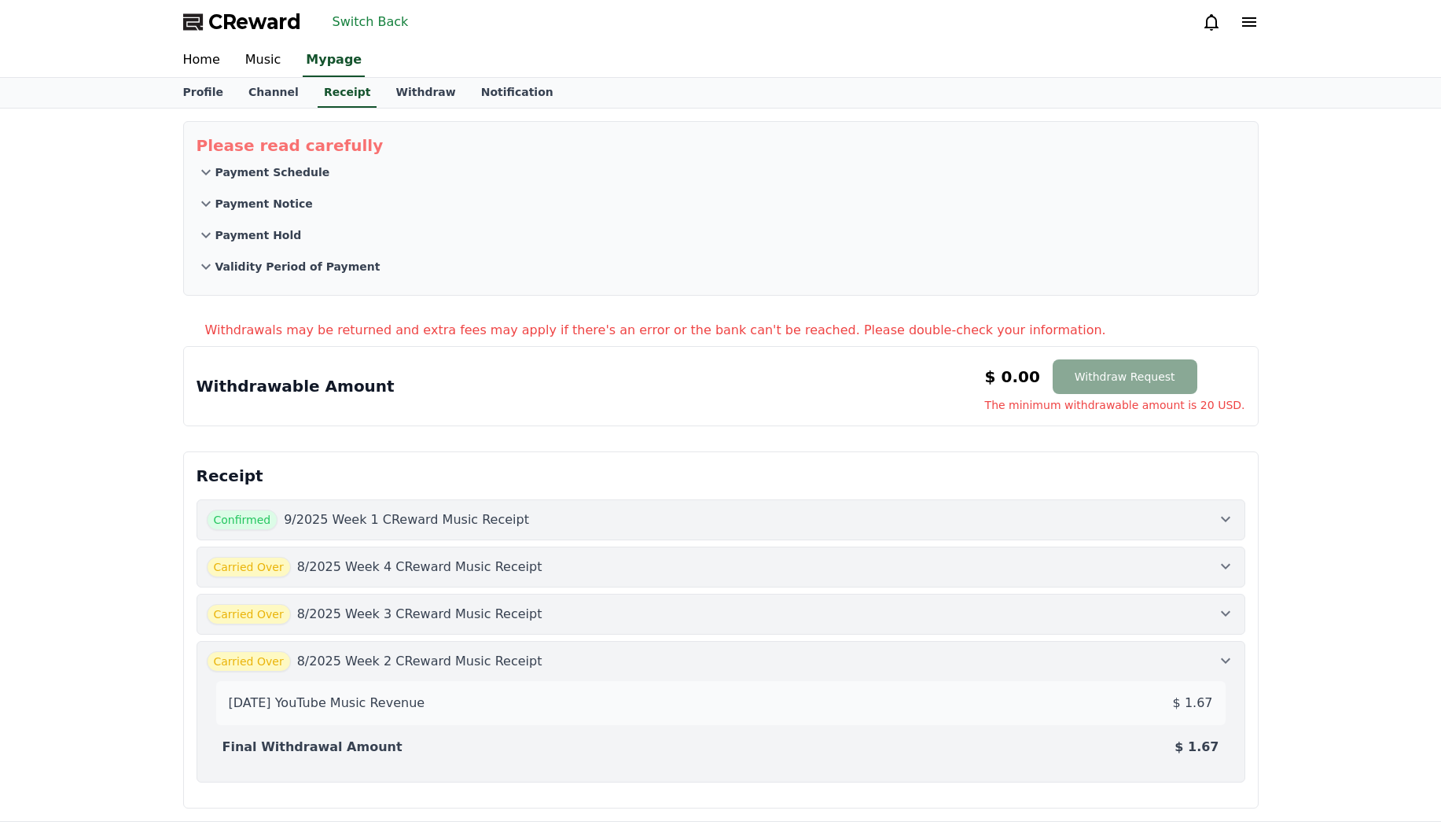
click at [1372, 185] on div "Please read carefully Payment Schedule Payment Notice Payment Hold Validity Per…" at bounding box center [720, 465] width 1441 height 712
click at [1404, 263] on div "Please read carefully Payment Schedule Payment Notice Payment Hold Validity Per…" at bounding box center [720, 465] width 1441 height 712
click at [1411, 266] on div "Please read carefully Payment Schedule Payment Notice Payment Hold Validity Per…" at bounding box center [720, 465] width 1441 height 712
click at [1401, 282] on div "Please read carefully Payment Schedule Payment Notice Payment Hold Validity Per…" at bounding box center [720, 465] width 1441 height 712
click at [1267, 348] on div "Please read carefully Payment Schedule Payment Notice Payment Hold Validity Per…" at bounding box center [720, 465] width 1101 height 712
